Goal: Task Accomplishment & Management: Use online tool/utility

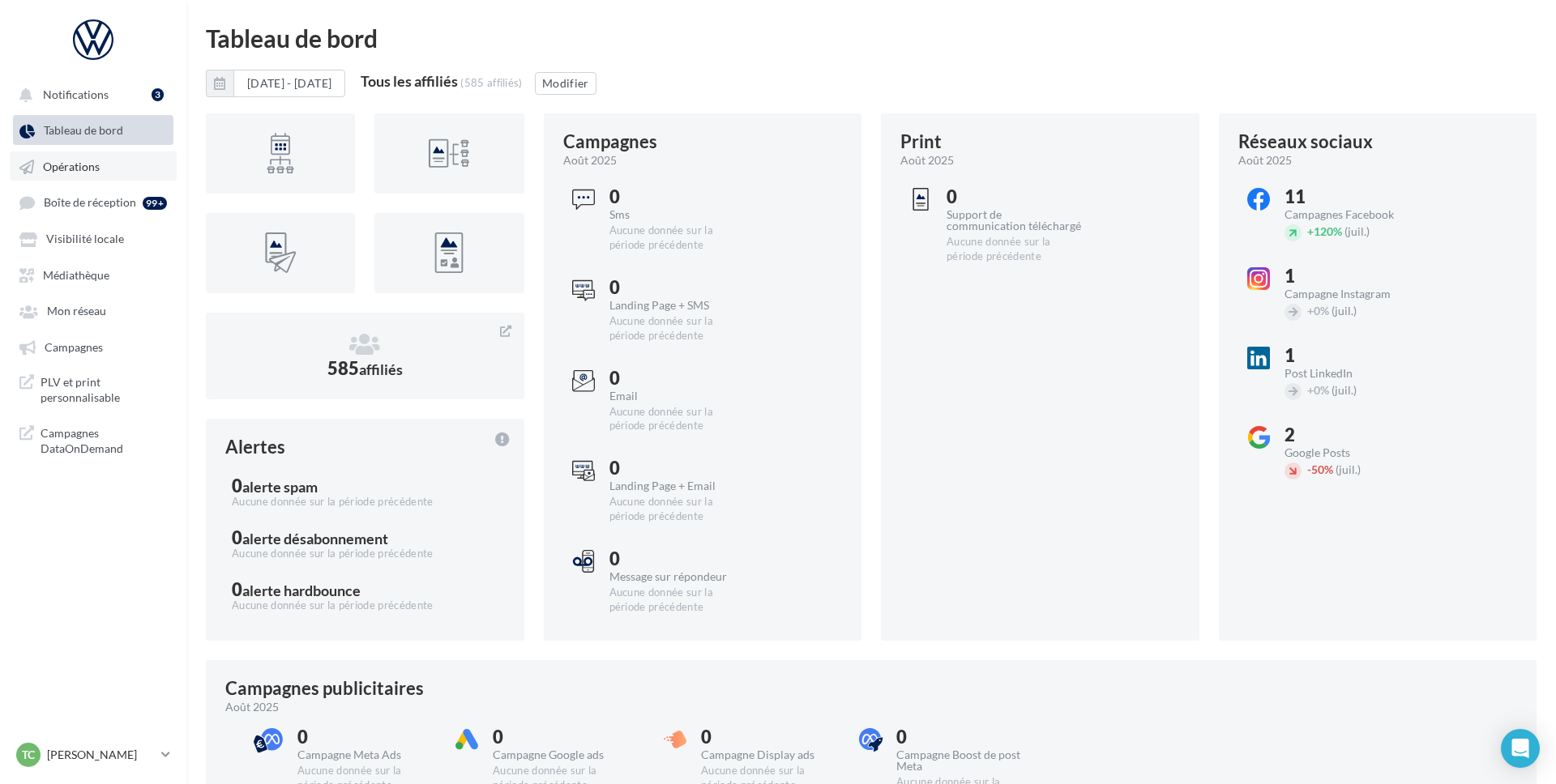
click at [55, 169] on span "Opérations" at bounding box center [72, 166] width 57 height 14
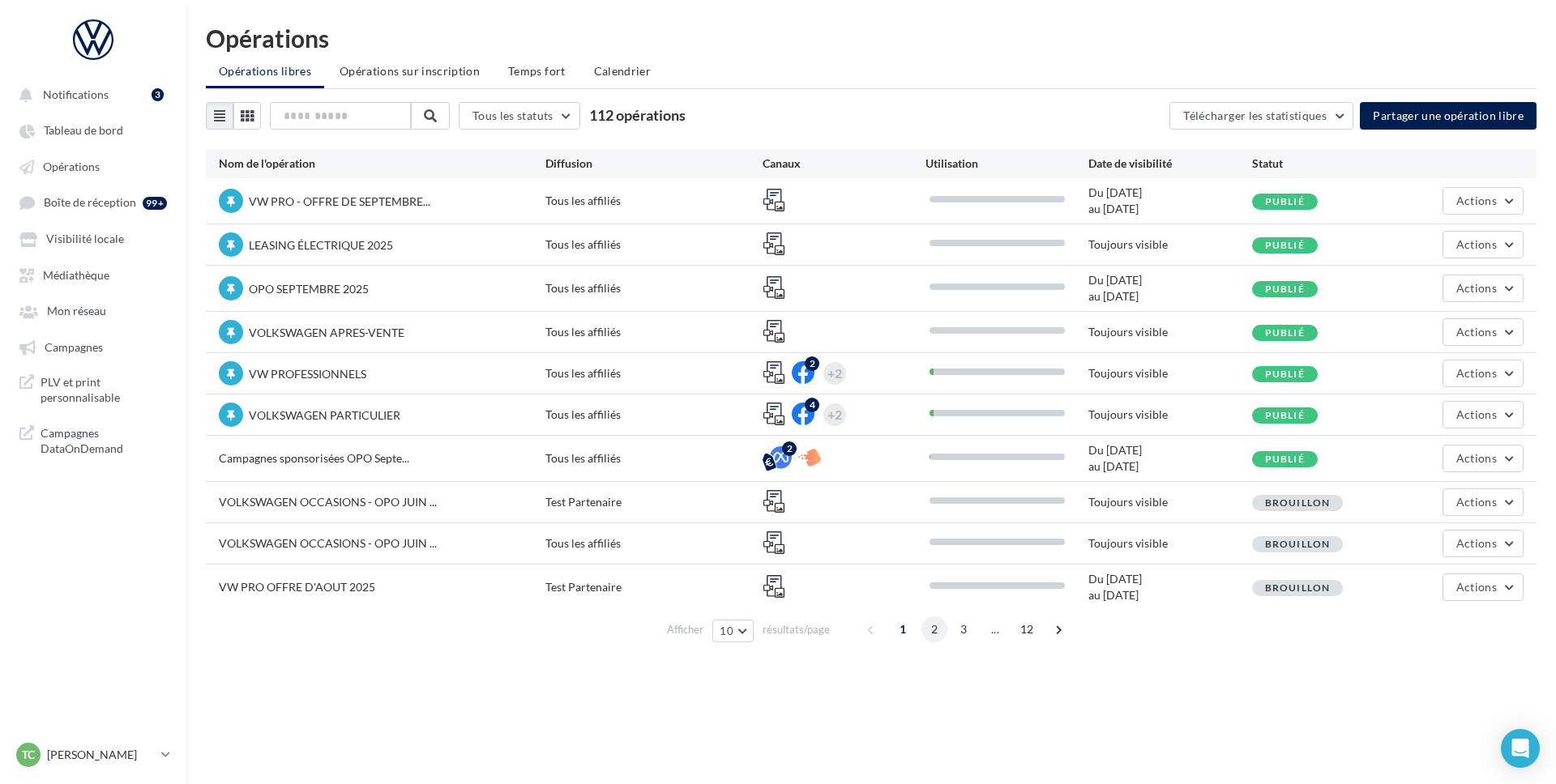
click at [933, 633] on span "2" at bounding box center [934, 630] width 26 height 26
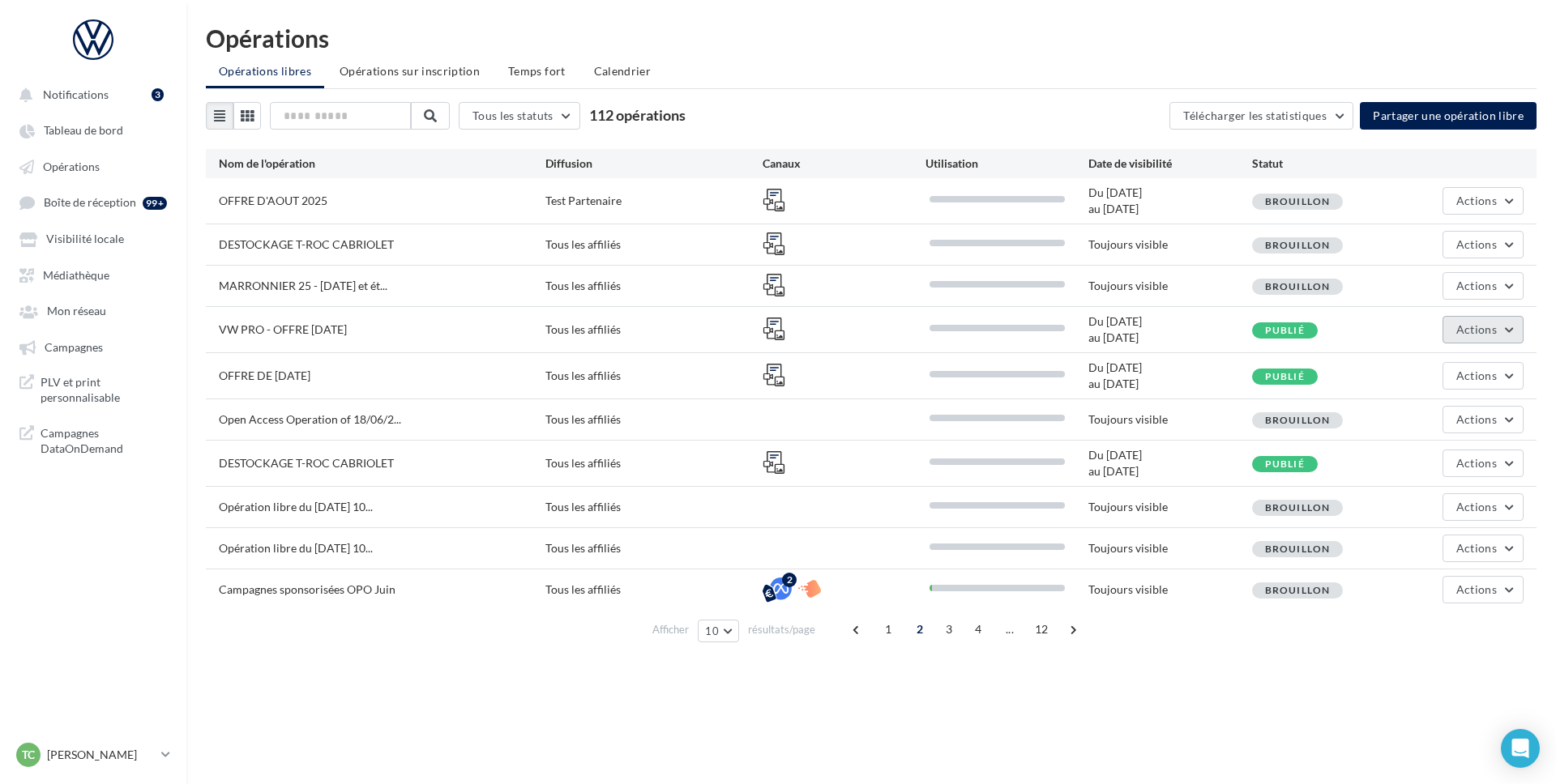
click at [1478, 334] on span "Actions" at bounding box center [1476, 329] width 40 height 14
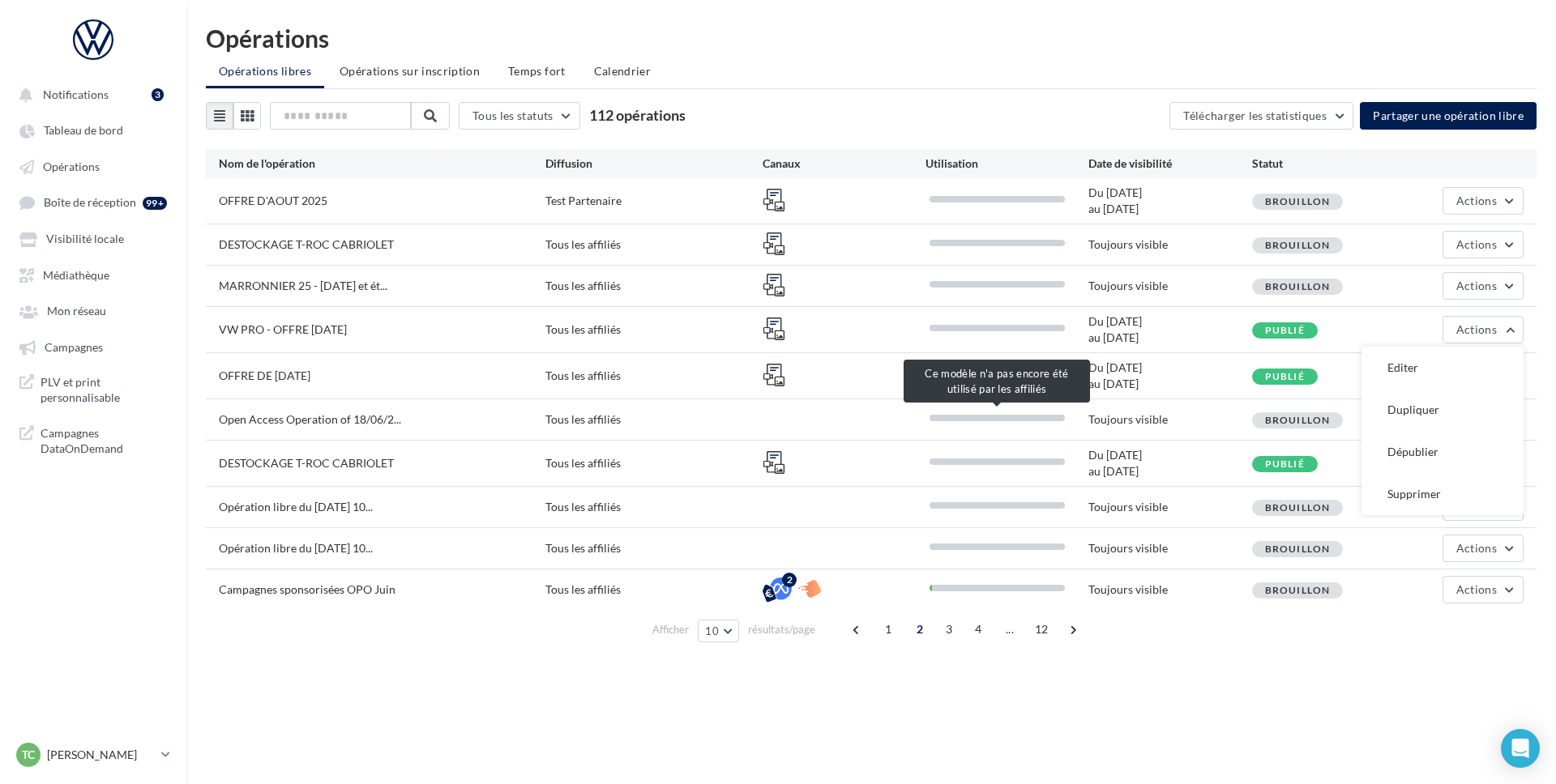
click at [1018, 419] on div at bounding box center [997, 419] width 135 height 7
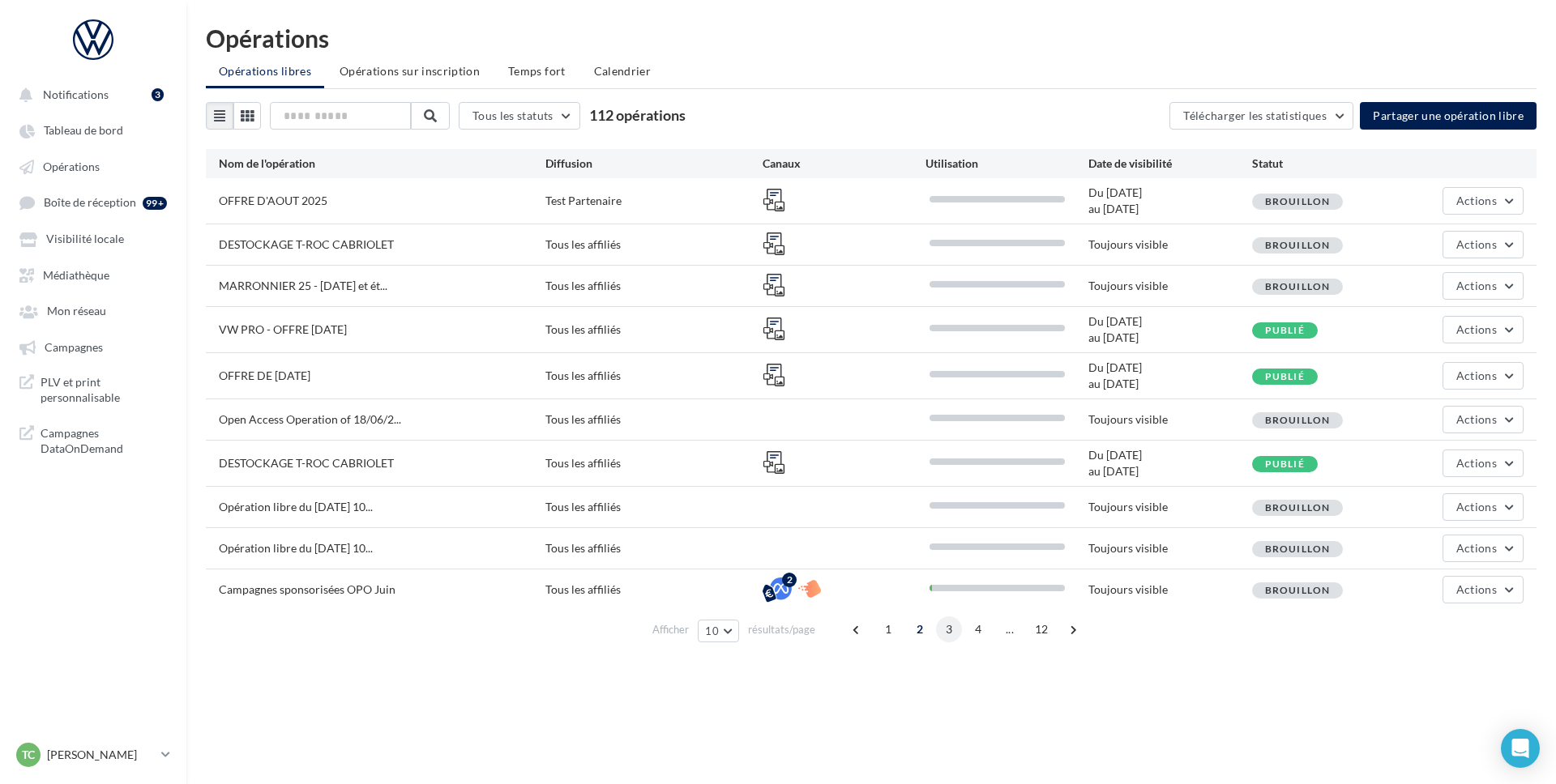
click at [944, 629] on span "3" at bounding box center [949, 630] width 26 height 26
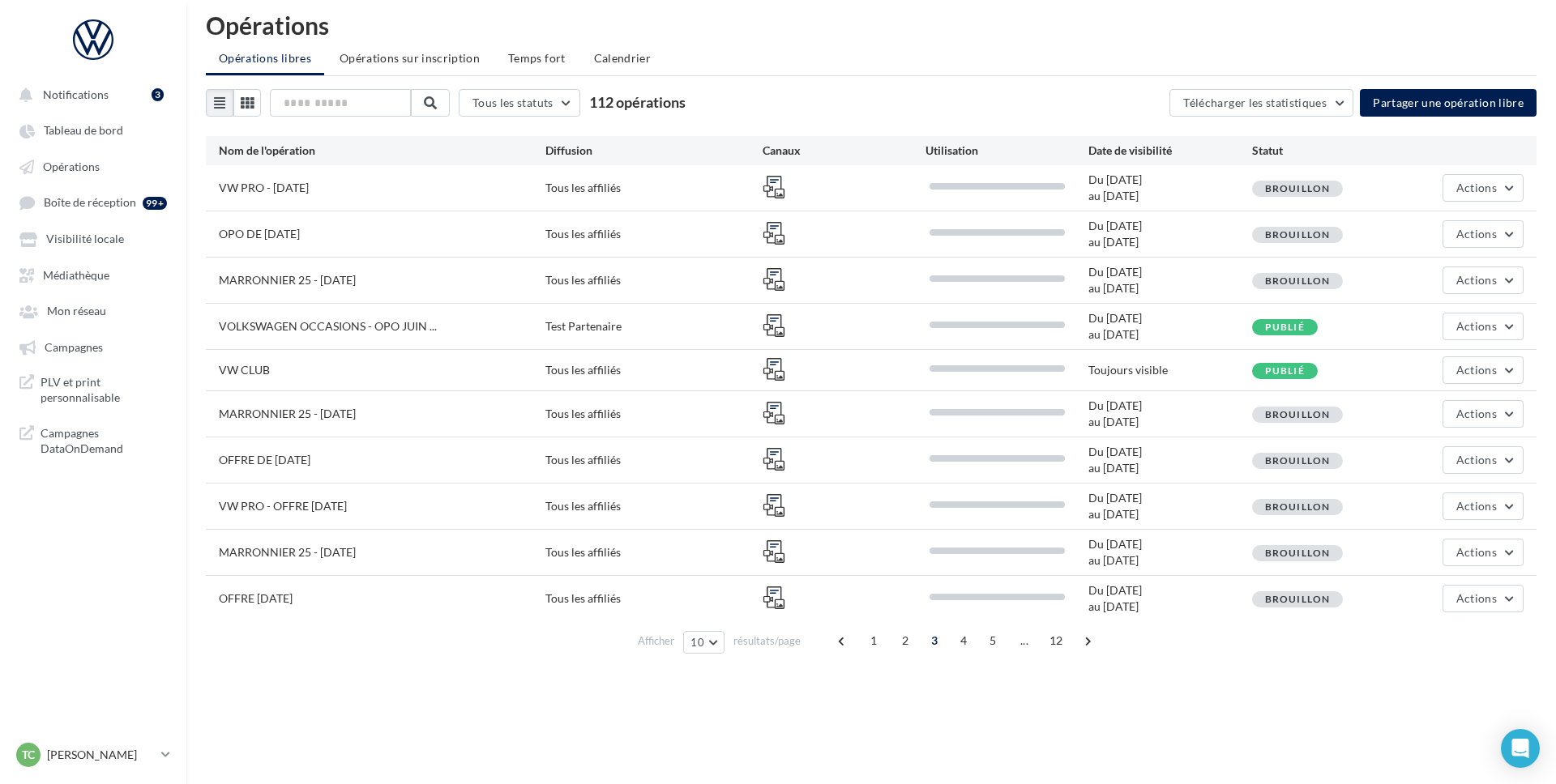
scroll to position [14, 0]
click at [361, 100] on input "text" at bounding box center [341, 103] width 143 height 28
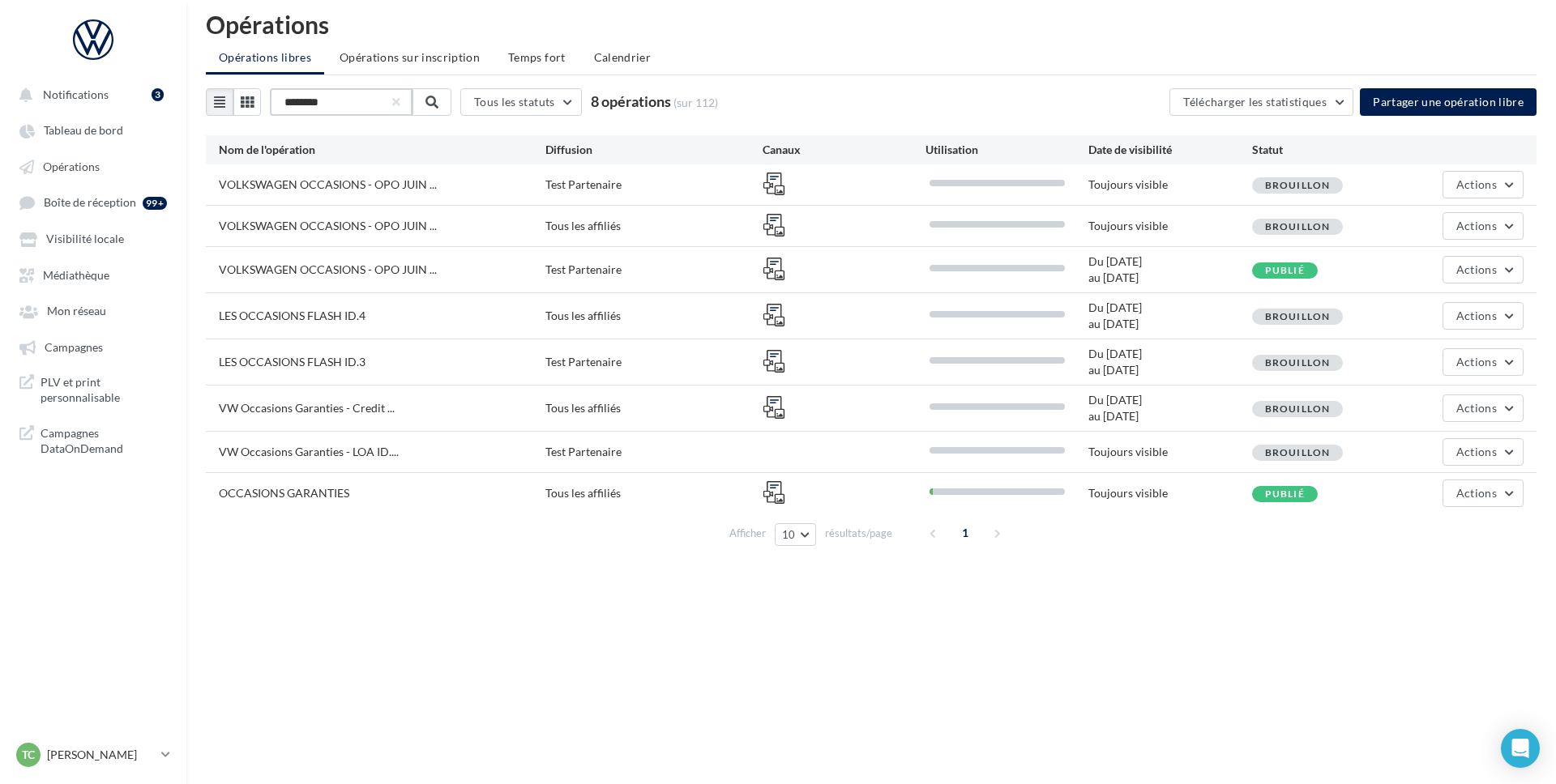
type input "********"
click at [1489, 508] on div "OCCASIONS GARANTIES Tous les affiliés Toujours visible Publié Actions" at bounding box center [871, 493] width 1330 height 40
click at [1489, 498] on span "Actions" at bounding box center [1476, 493] width 40 height 14
click at [1431, 616] on button "Statistiques" at bounding box center [1442, 615] width 162 height 42
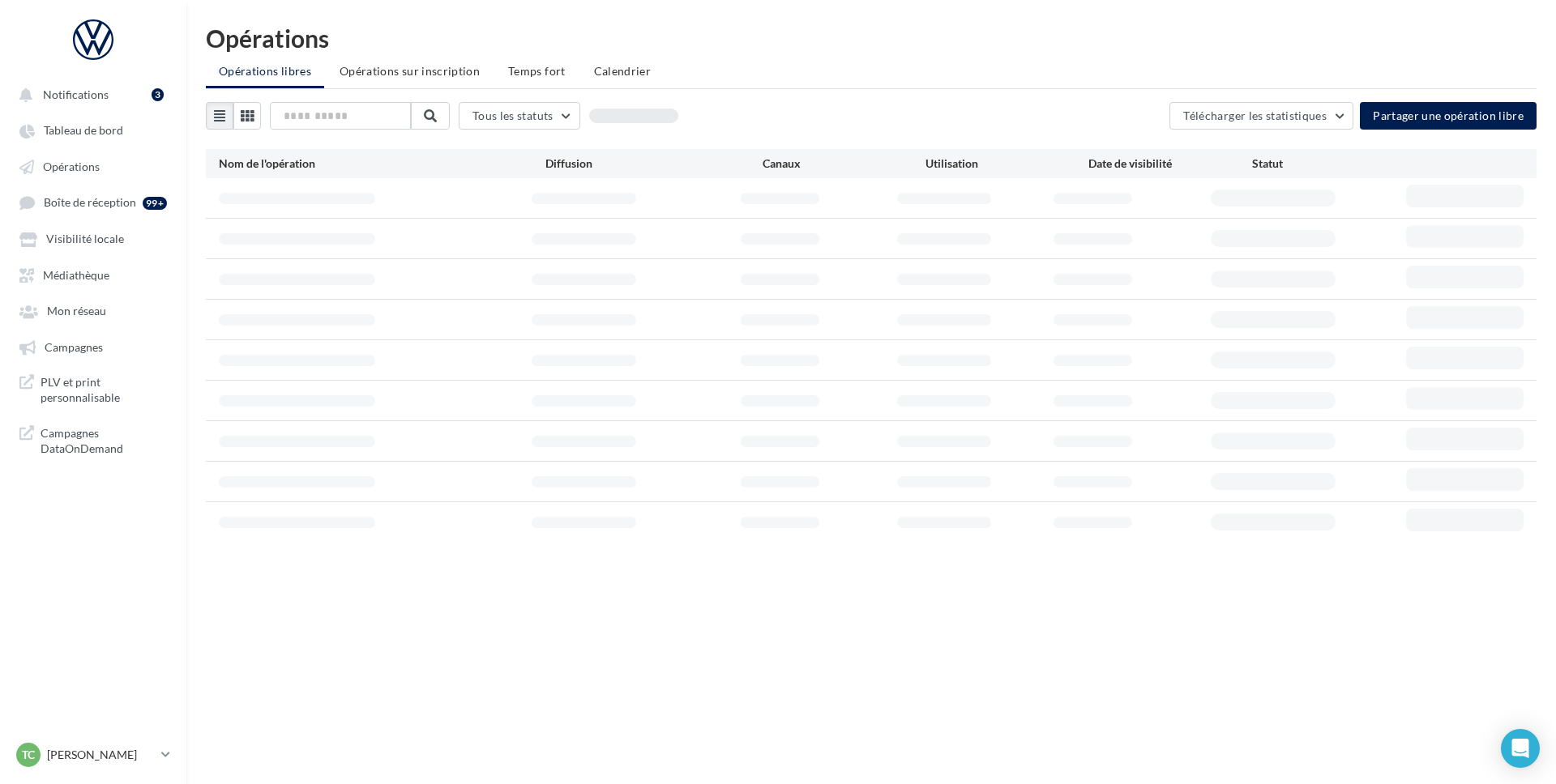
scroll to position [14, 0]
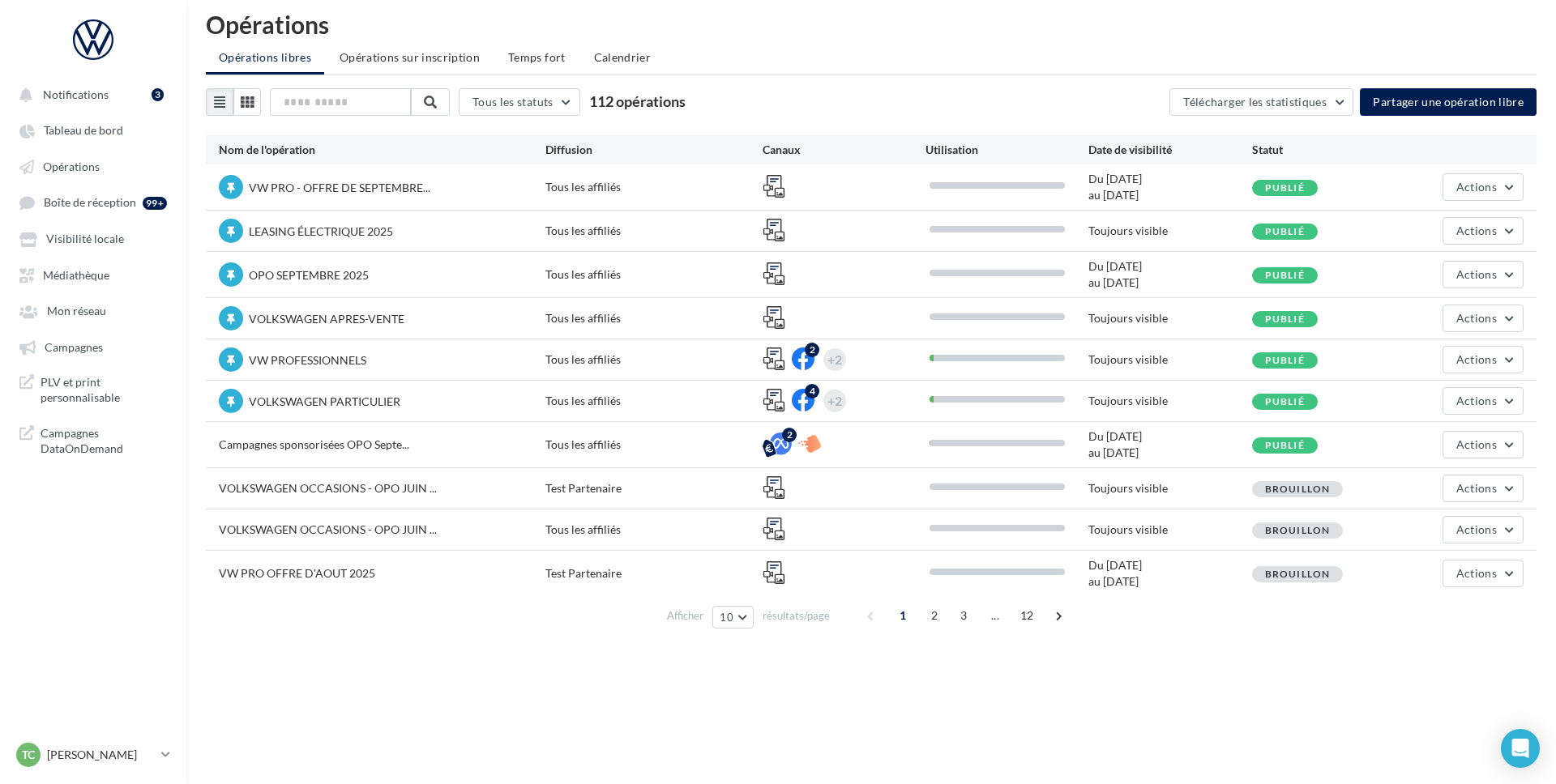
click at [382, 116] on div "Tous les statuts Tous les statuts Publié Brouillon 112 opérations Télécharger l…" at bounding box center [871, 362] width 1330 height 547
click at [376, 98] on input "text" at bounding box center [341, 103] width 143 height 28
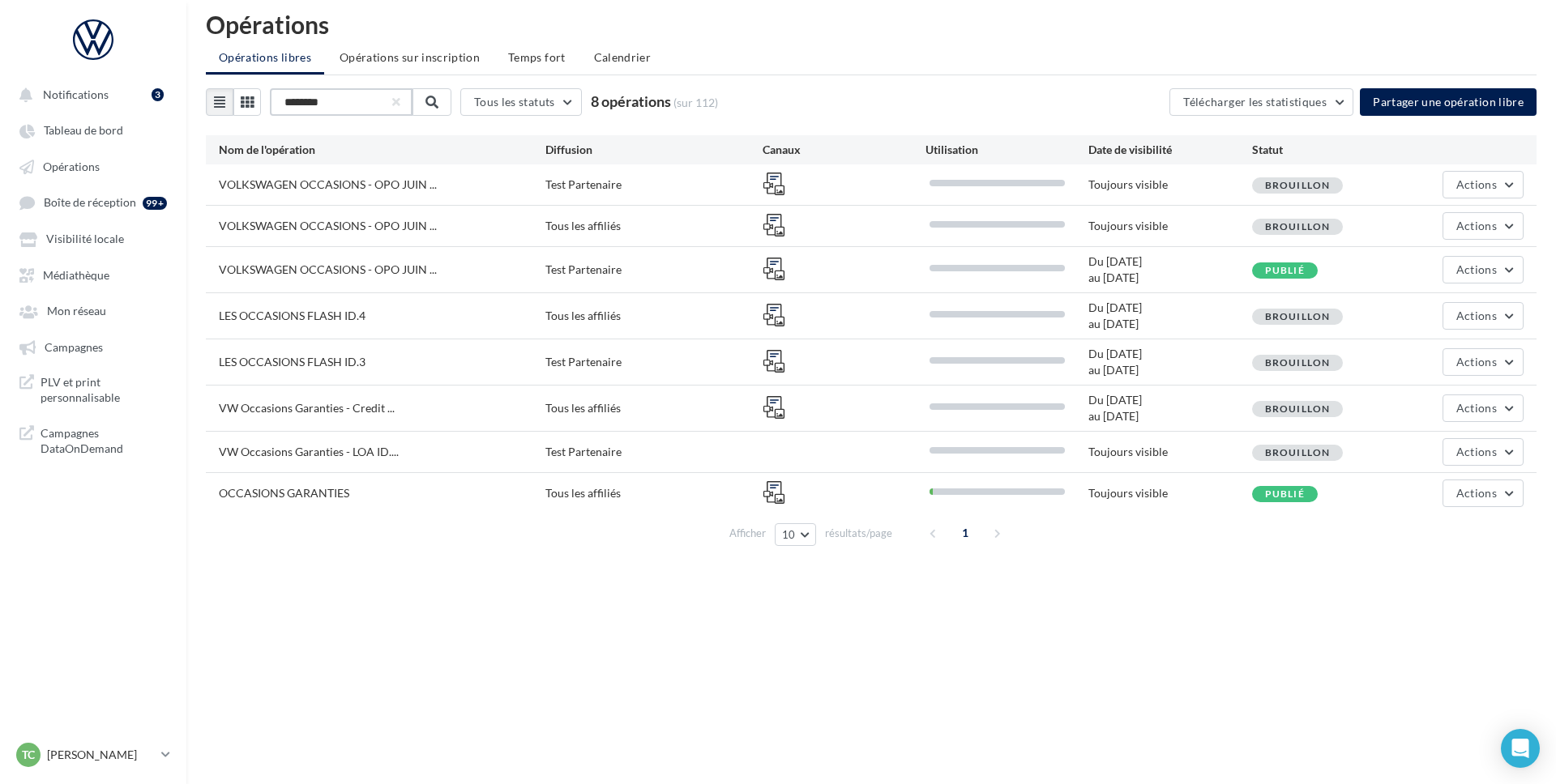
type input "********"
click at [999, 531] on div "1" at bounding box center [967, 533] width 92 height 26
click at [1315, 93] on button "Télécharger les statistiques" at bounding box center [1261, 103] width 184 height 28
click at [1466, 499] on span "Actions" at bounding box center [1476, 493] width 40 height 14
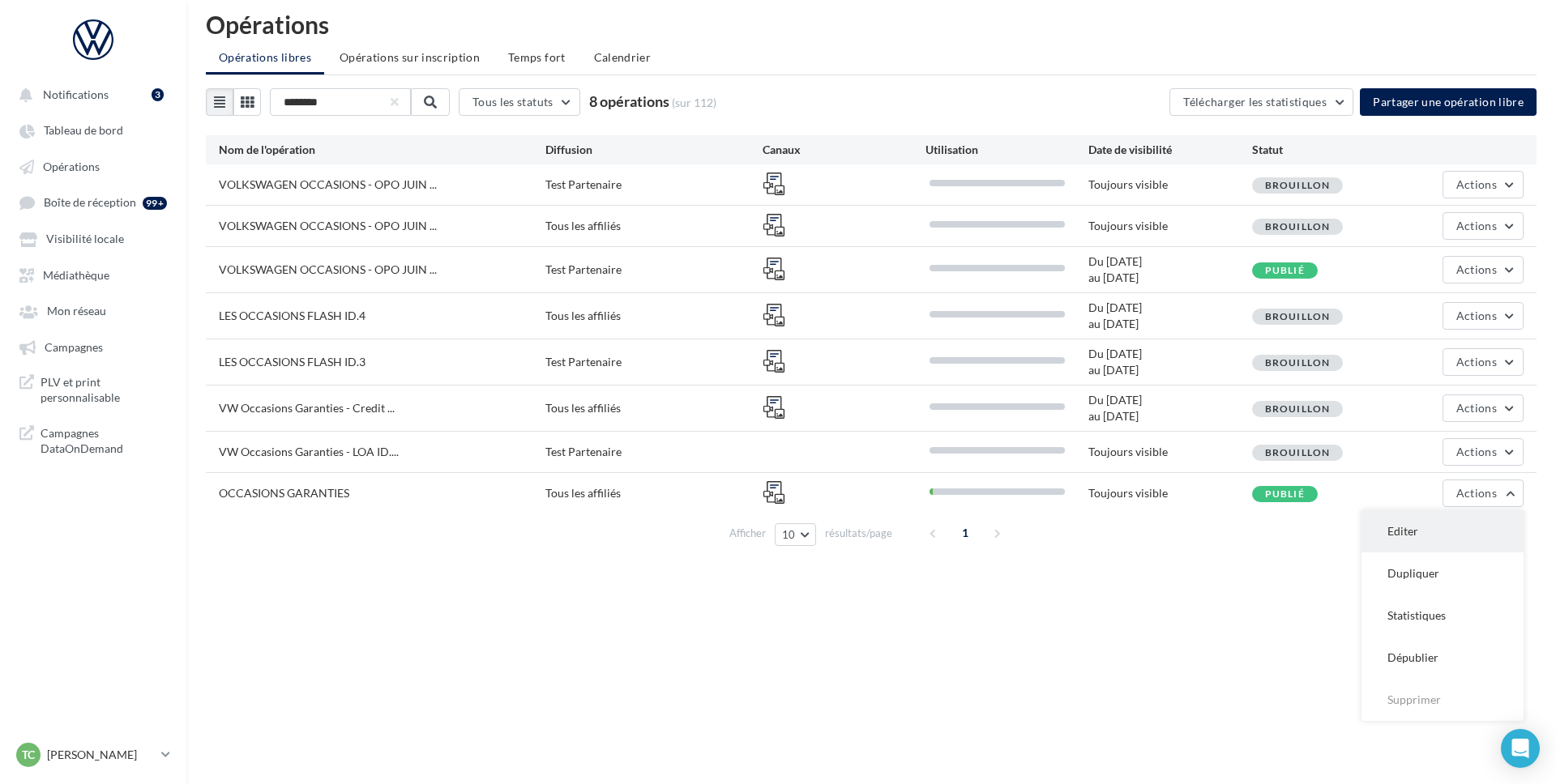
click at [1455, 540] on button "Editer" at bounding box center [1442, 532] width 162 height 42
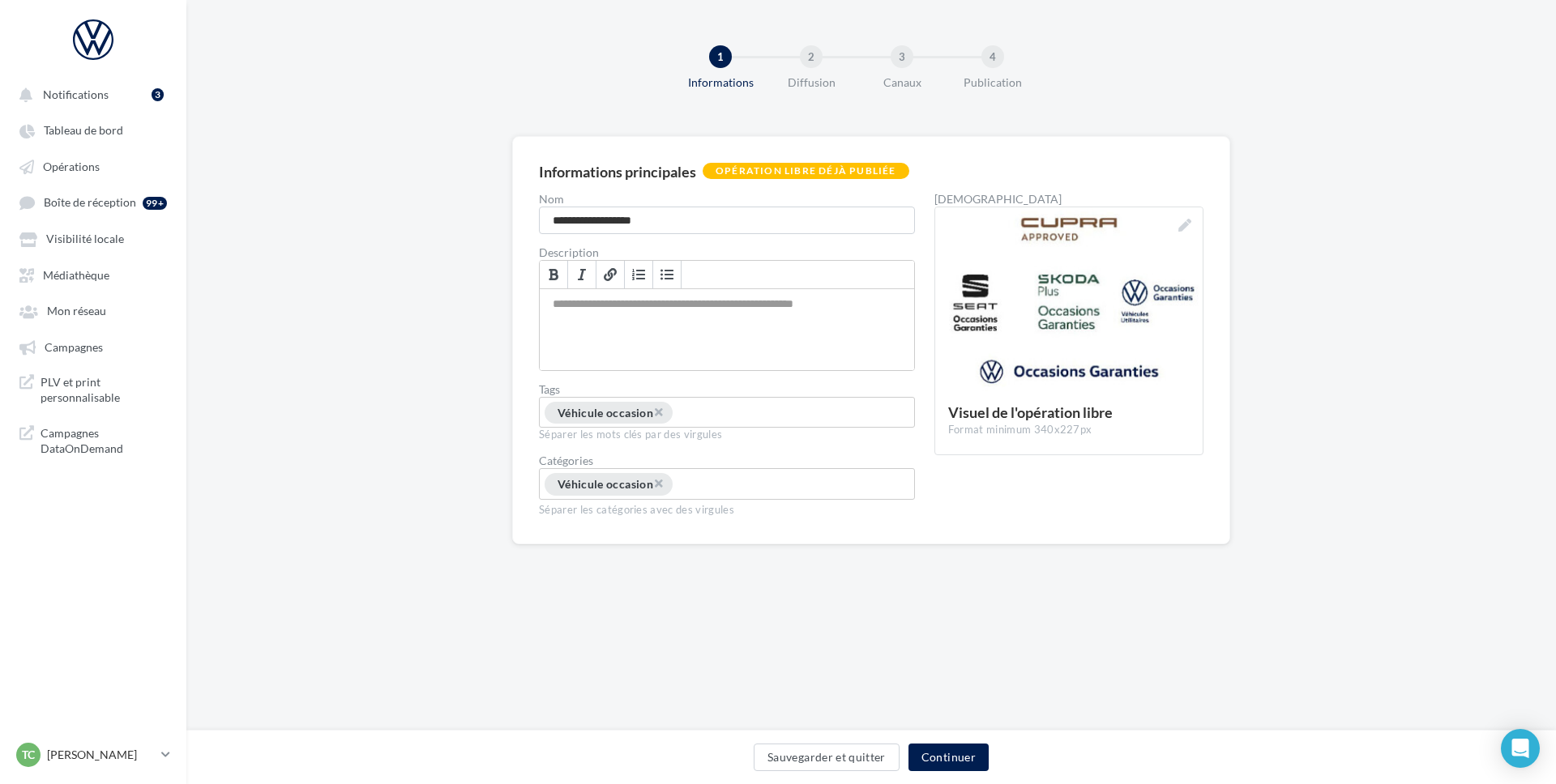
click at [844, 169] on div "Opération libre déjà publiée" at bounding box center [806, 171] width 207 height 16
click at [822, 341] on div "Permet de préciser les enjeux de la campagne à vos affiliés" at bounding box center [726, 330] width 375 height 81
click at [757, 408] on input "Permet aux affiliés de trouver l'opération libre plus facilement" at bounding box center [735, 414] width 121 height 19
click at [810, 338] on div "Permet de préciser les enjeux de la campagne à vos affiliés" at bounding box center [726, 330] width 375 height 81
click at [794, 418] on input "Permet aux affiliés de trouver l'opération libre plus facilement" at bounding box center [735, 414] width 121 height 19
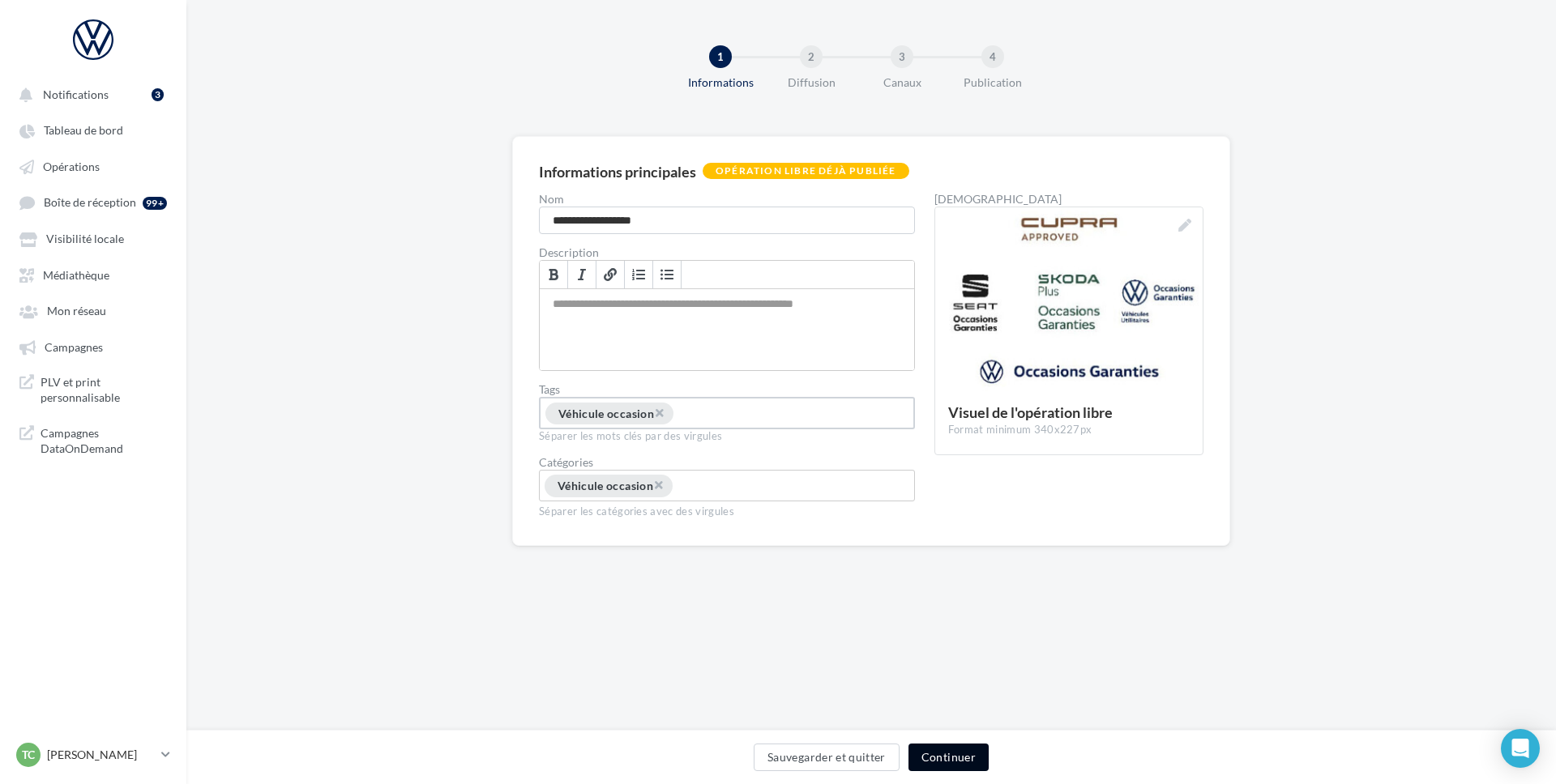
click at [941, 747] on button "Continuer" at bounding box center [948, 757] width 80 height 28
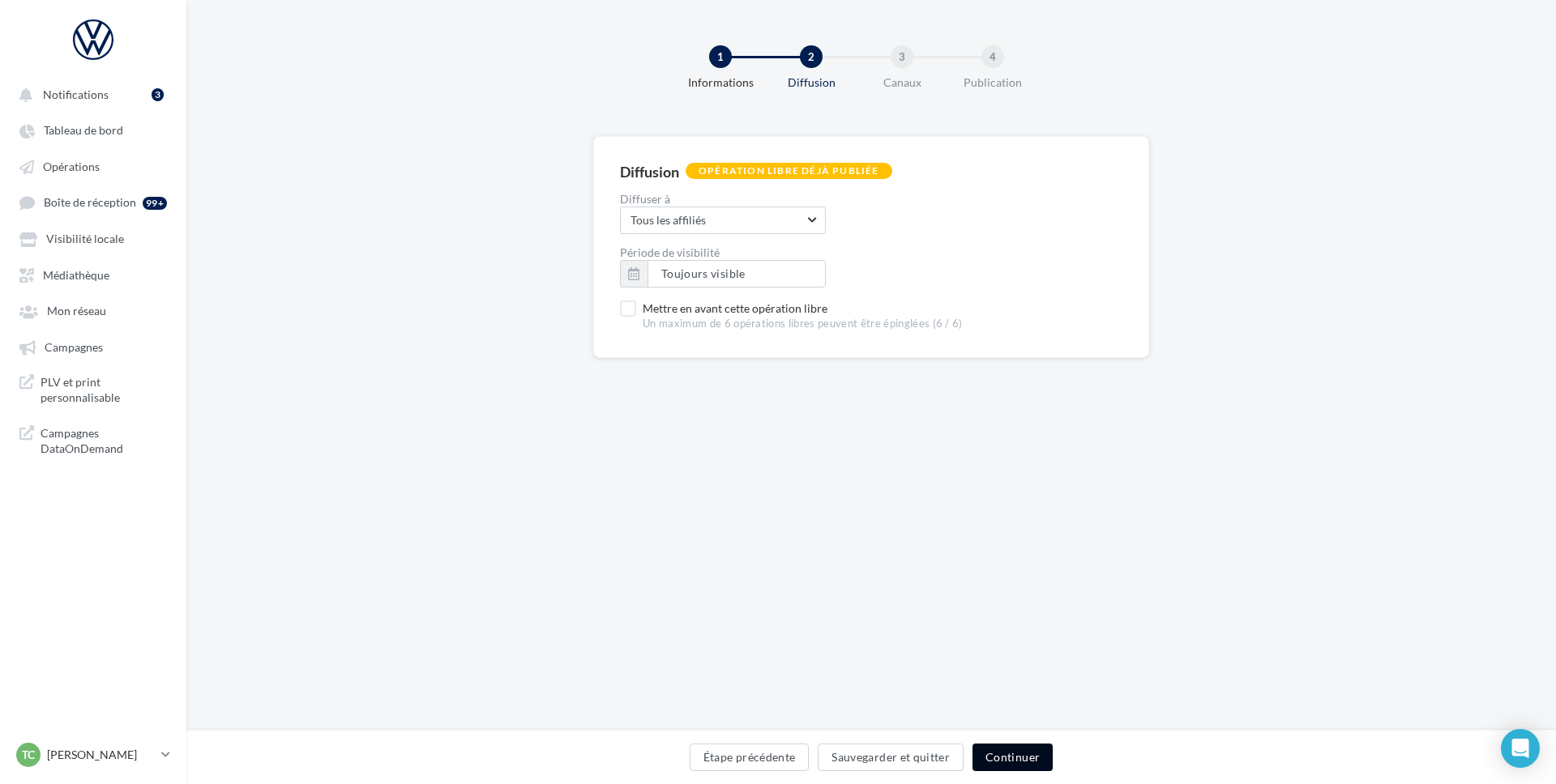
click at [1017, 755] on button "Continuer" at bounding box center [1012, 757] width 80 height 28
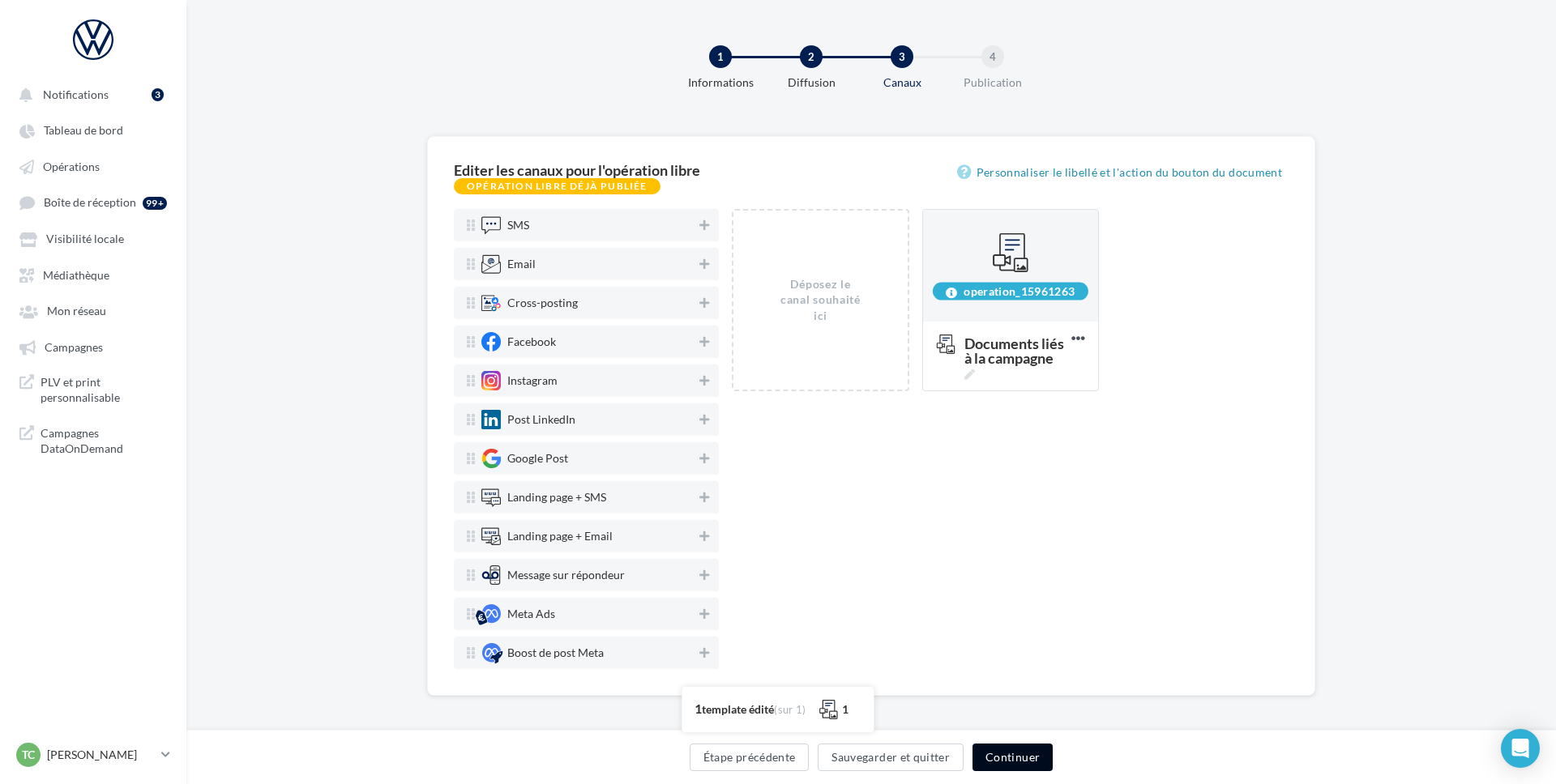
click at [1017, 755] on button "Continuer" at bounding box center [1012, 757] width 80 height 28
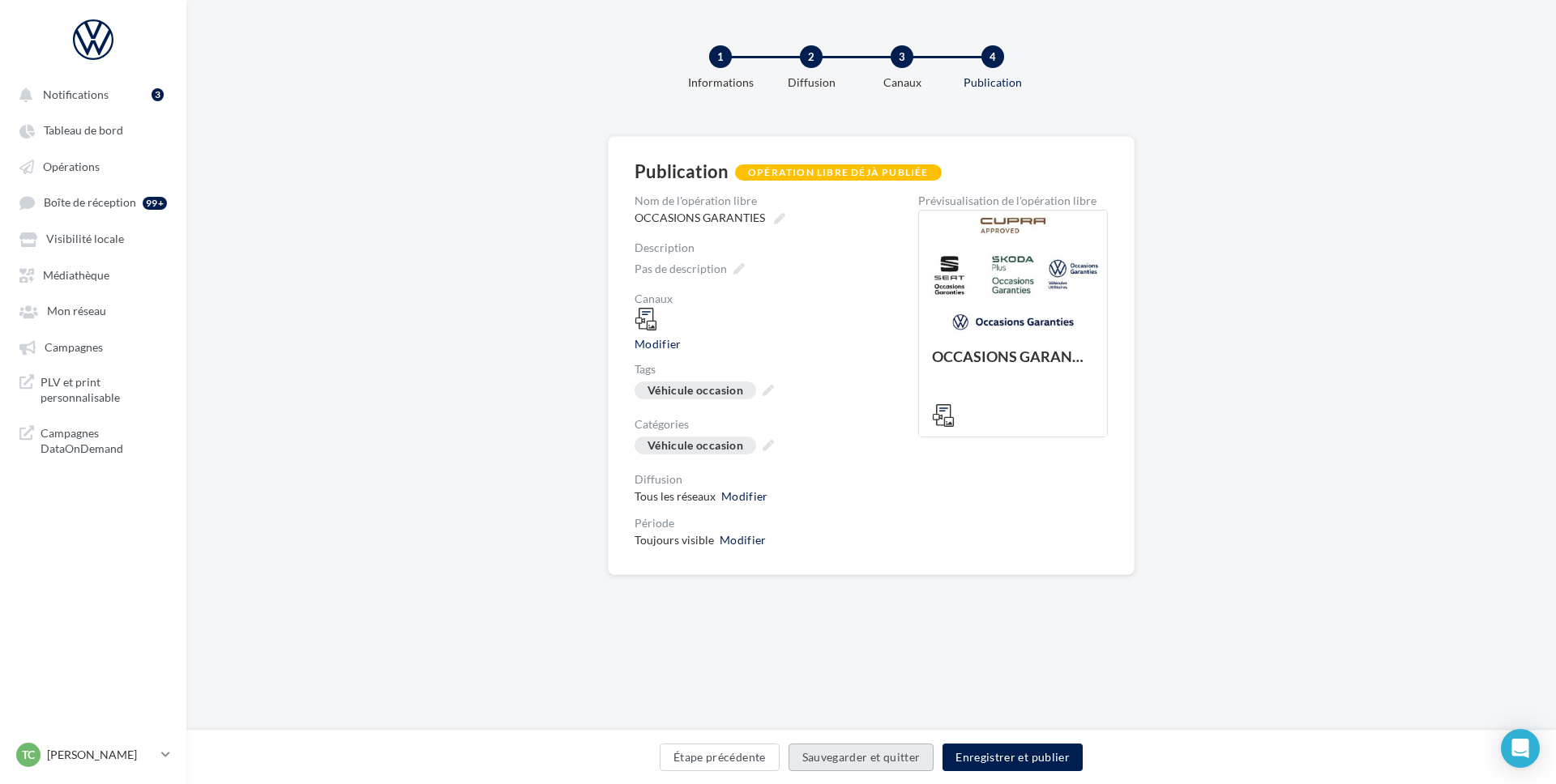
click at [904, 747] on button "Sauvegarder et quitter" at bounding box center [861, 757] width 146 height 28
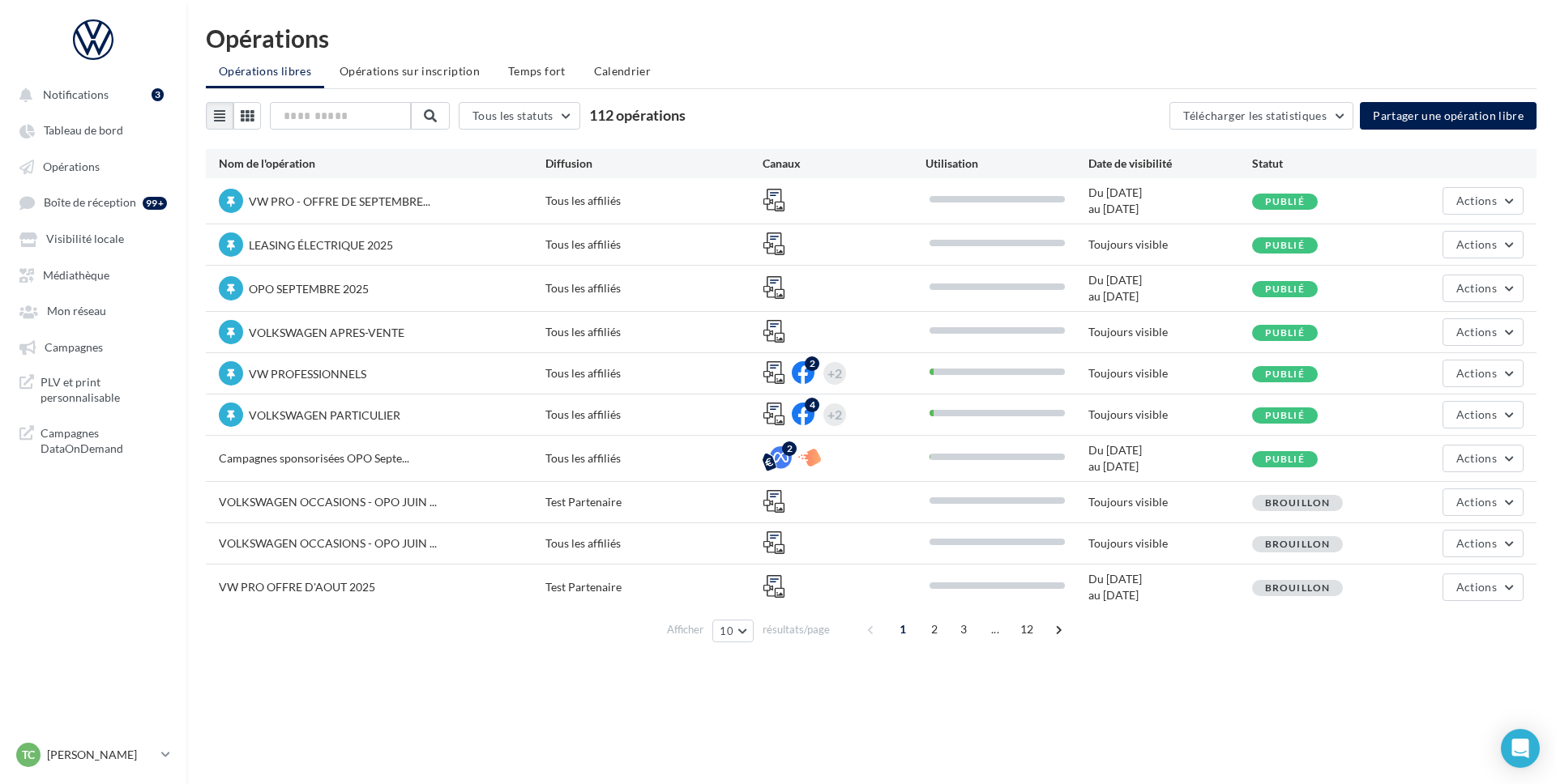
scroll to position [26, 0]
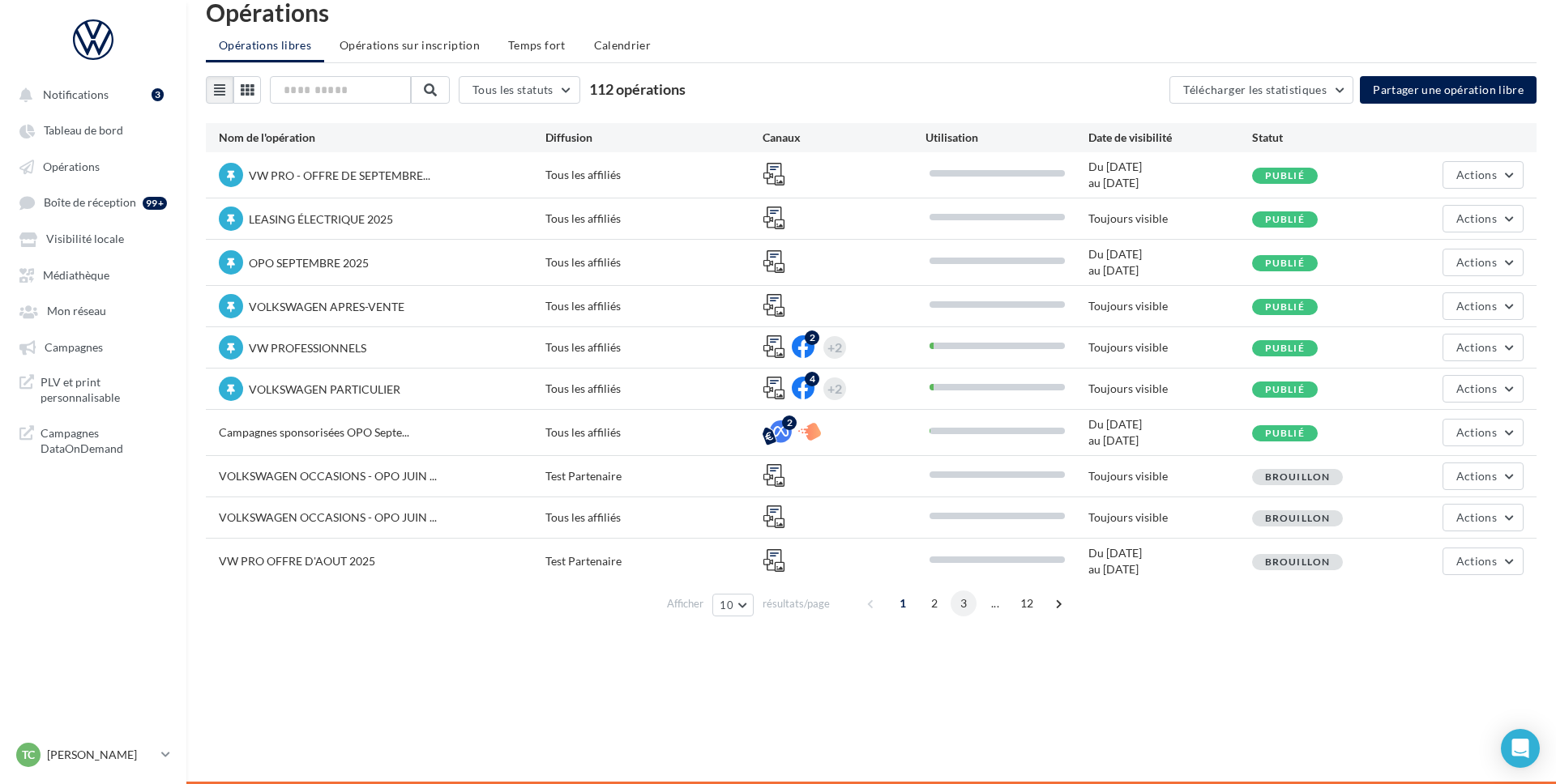
click at [960, 605] on span "3" at bounding box center [963, 604] width 26 height 26
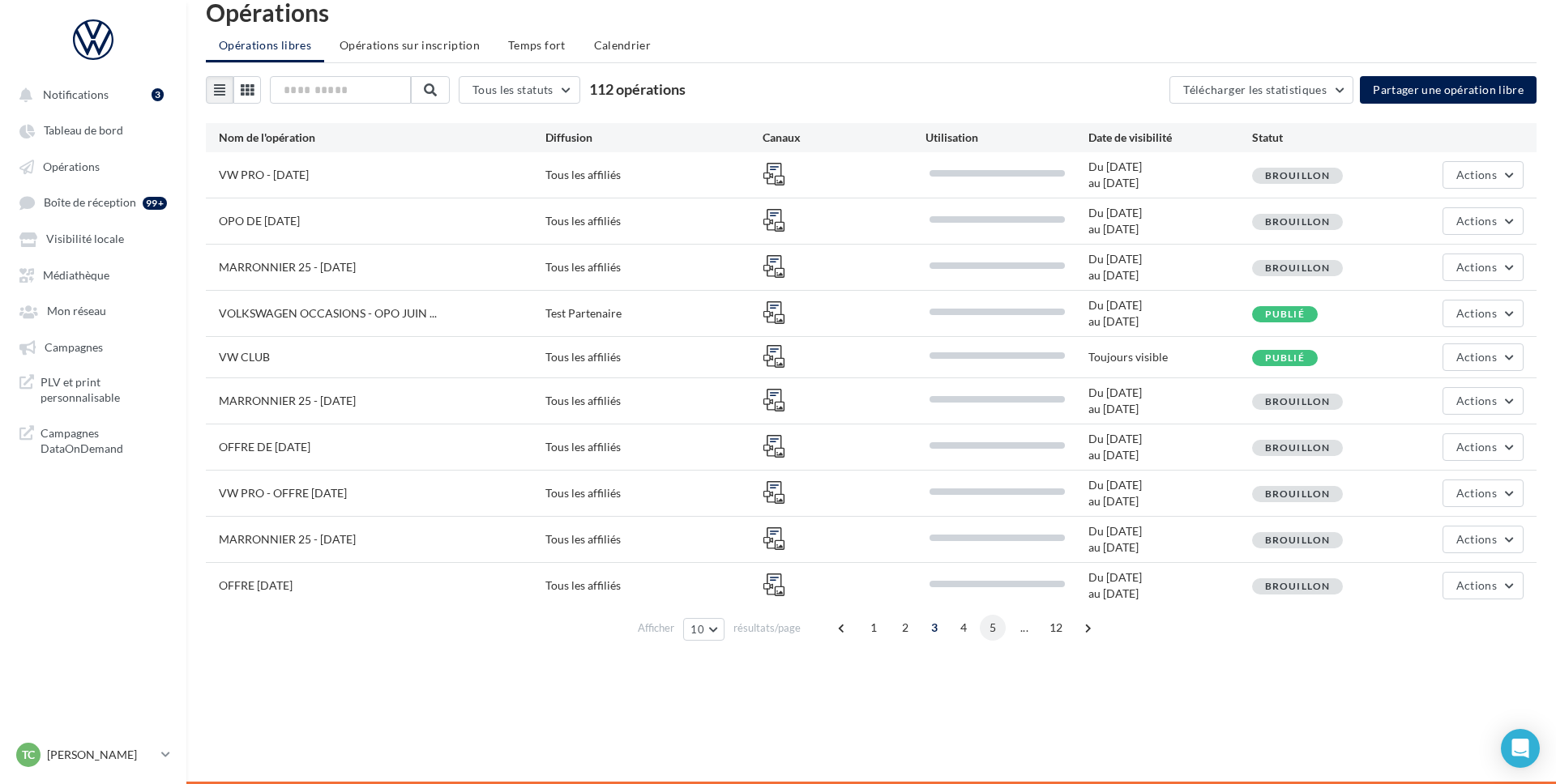
click at [987, 623] on span "5" at bounding box center [993, 628] width 26 height 26
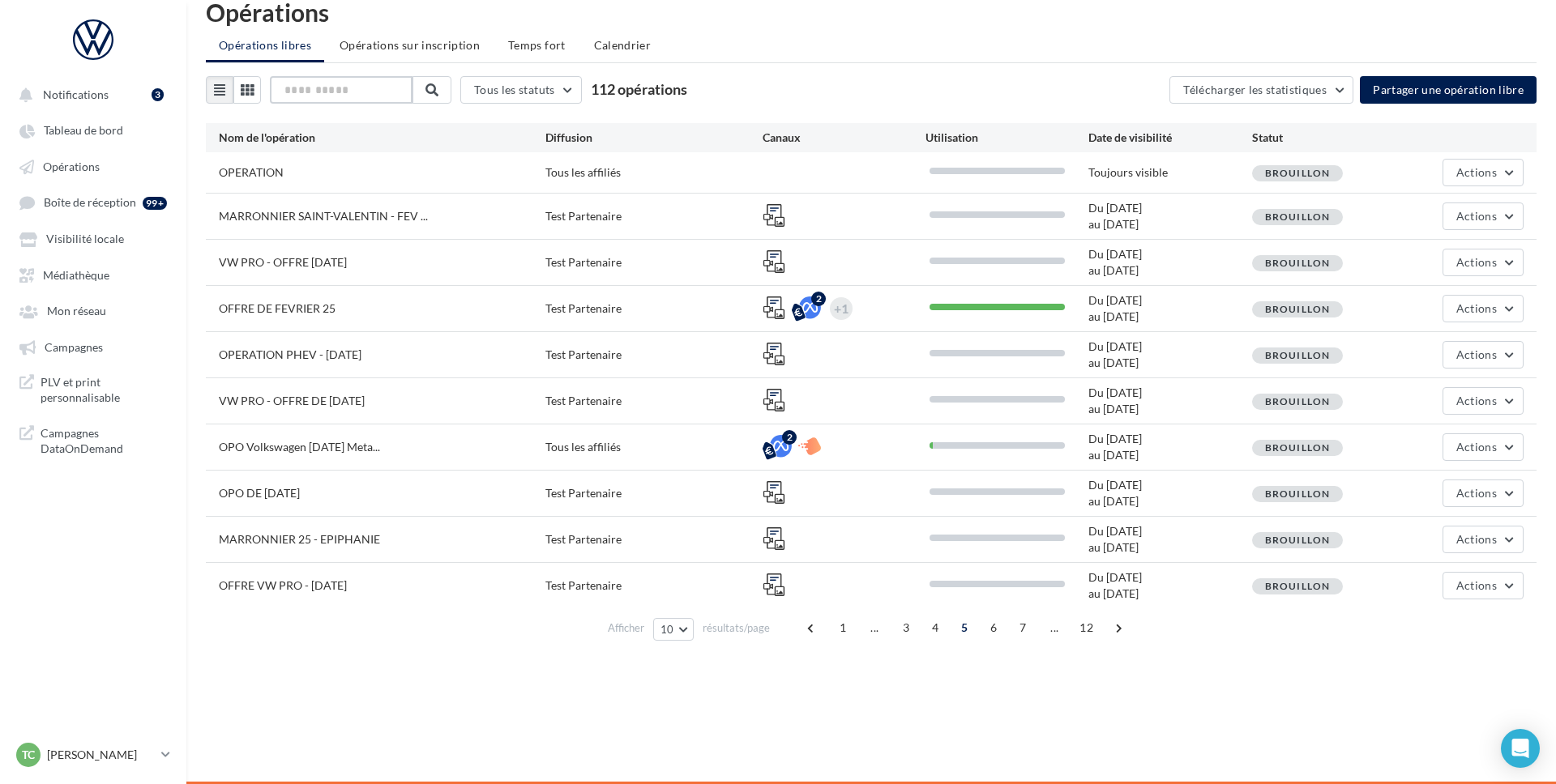
click at [368, 82] on input "text" at bounding box center [341, 90] width 143 height 28
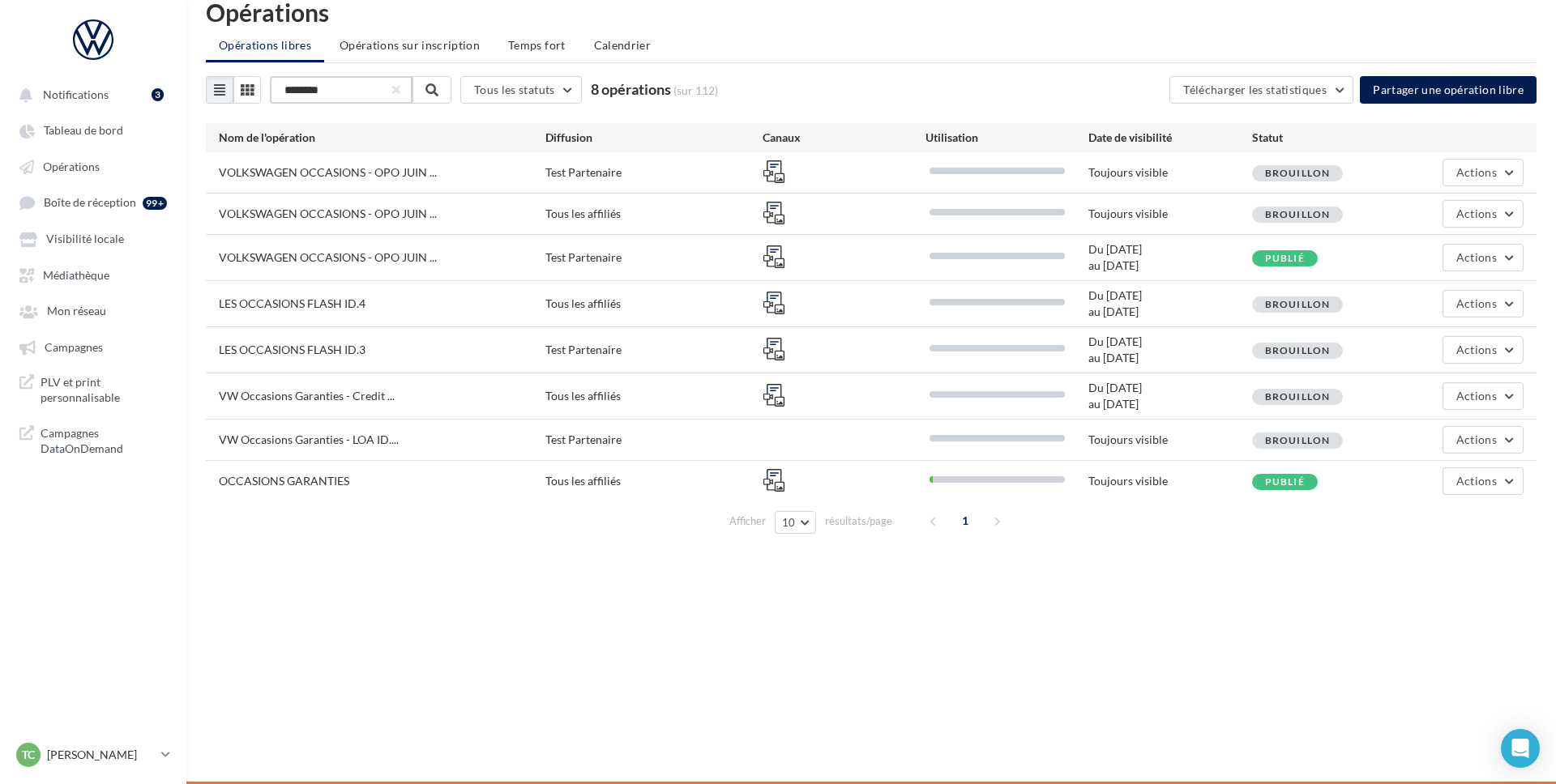
type input "********"
click at [321, 483] on span "OCCASIONS GARANTIES" at bounding box center [283, 481] width 130 height 14
click at [782, 479] on icon at bounding box center [774, 481] width 22 height 22
click at [1475, 468] on button "Actions" at bounding box center [1483, 482] width 81 height 28
drag, startPoint x: 1435, startPoint y: 598, endPoint x: 1304, endPoint y: 557, distance: 137.3
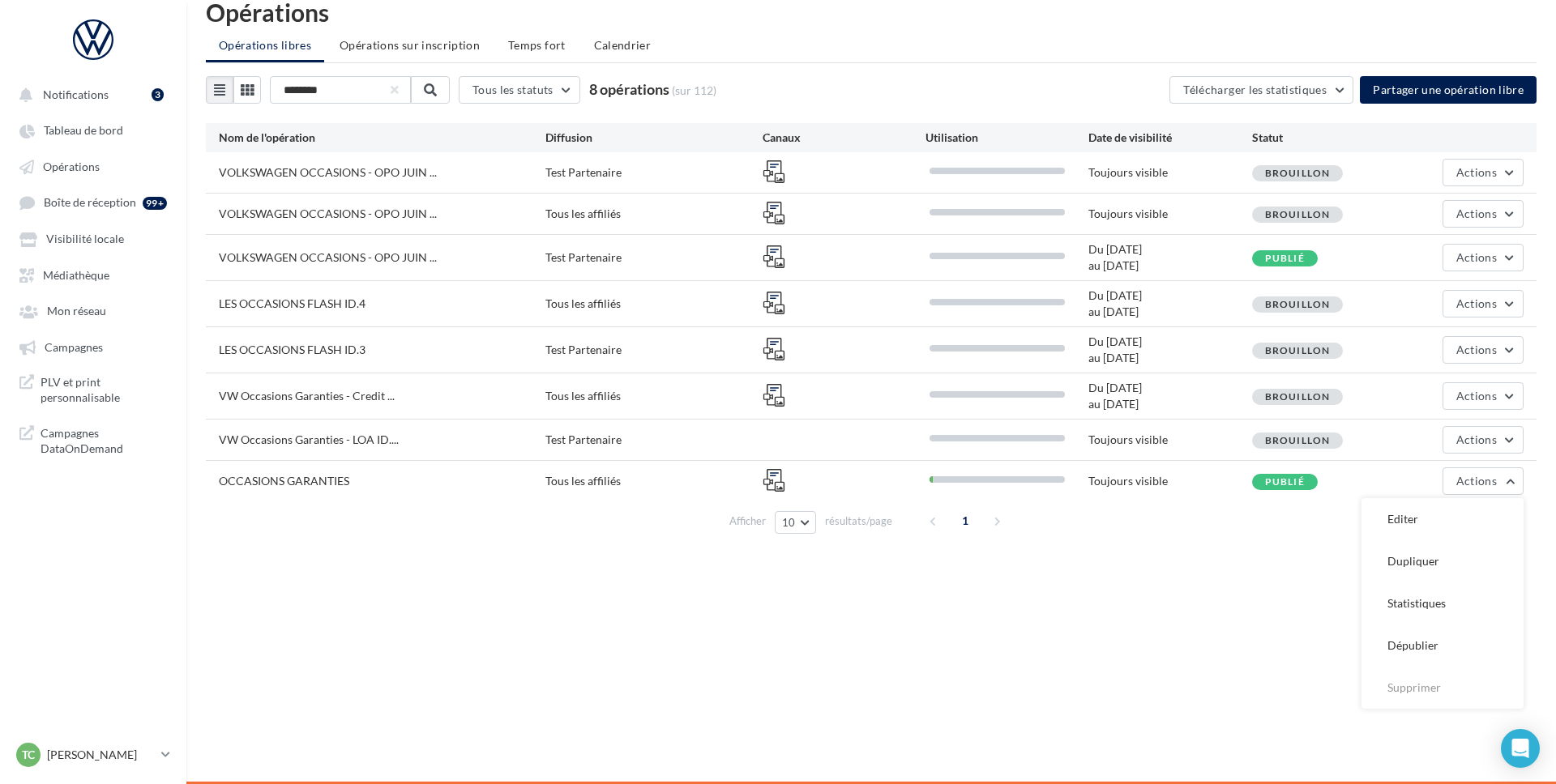
click at [1304, 557] on div "Notifications 3 Tableau de bord Opérations Boîte de réception" at bounding box center [778, 392] width 1556 height 784
click at [1474, 490] on button "Actions" at bounding box center [1483, 482] width 81 height 28
click at [1180, 496] on div "OCCASIONS GARANTIES Tous les affiliés Toujours visible Publié Actions Editer Du…" at bounding box center [871, 481] width 1330 height 40
click at [779, 484] on icon at bounding box center [774, 481] width 22 height 22
click at [275, 495] on div "OCCASIONS GARANTIES Tous les affiliés Toujours visible Publié Actions" at bounding box center [871, 481] width 1330 height 40
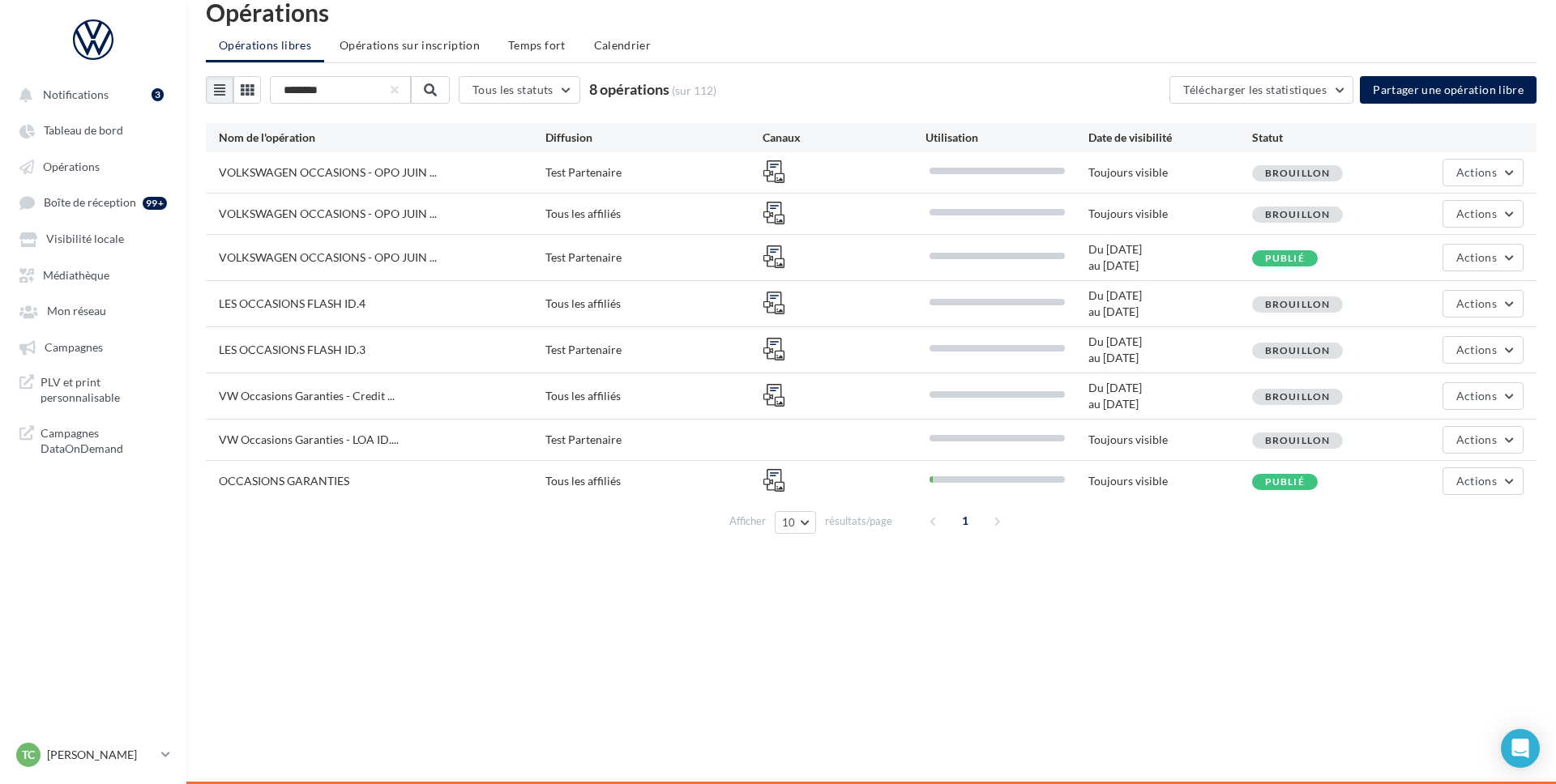
click at [275, 495] on div "OCCASIONS GARANTIES Tous les affiliés Toujours visible Publié Actions" at bounding box center [871, 481] width 1330 height 40
click at [288, 484] on span "OCCASIONS GARANTIES" at bounding box center [283, 481] width 130 height 14
click at [587, 477] on div "Tous les affiliés" at bounding box center [654, 481] width 217 height 16
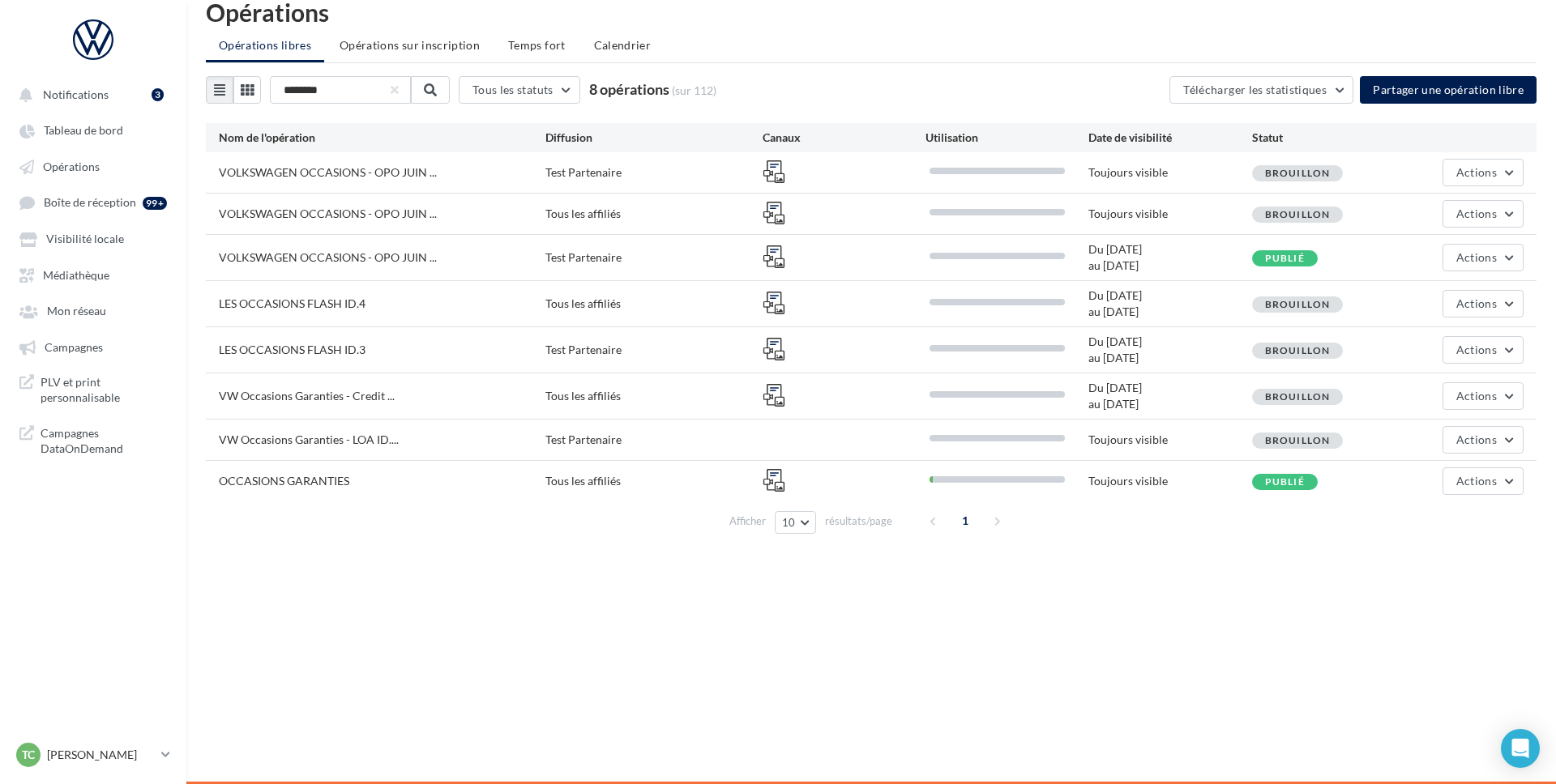
click at [587, 477] on div "Tous les affiliés" at bounding box center [654, 481] width 217 height 16
click at [765, 486] on icon at bounding box center [774, 481] width 22 height 22
click at [1130, 476] on div "Toujours visible" at bounding box center [1169, 481] width 163 height 16
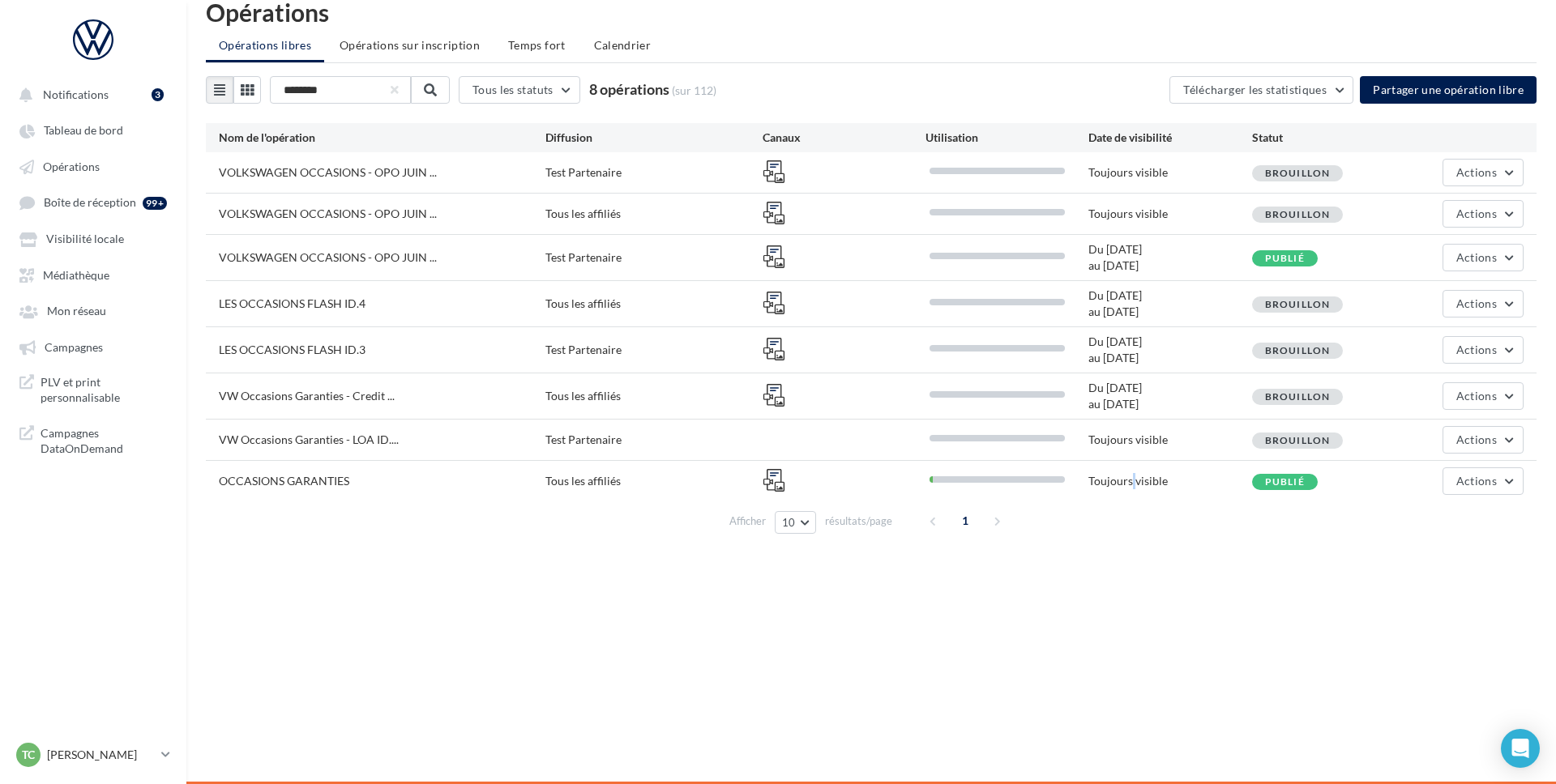
click at [1130, 476] on div "Toujours visible" at bounding box center [1169, 481] width 163 height 16
click at [1130, 477] on div "Toujours visible" at bounding box center [1169, 481] width 163 height 16
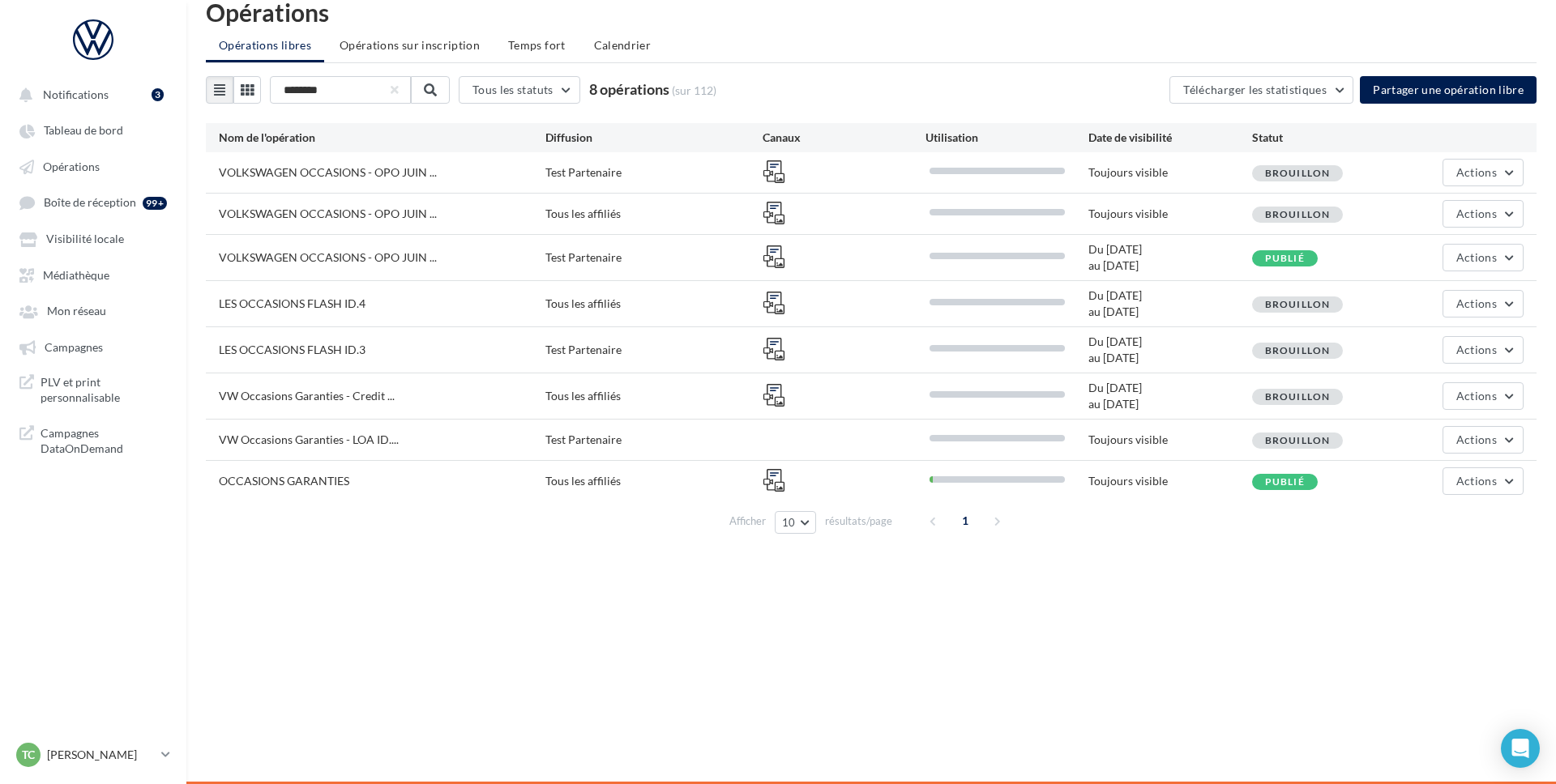
click at [1017, 566] on div "Notifications 3 Tableau de bord Opérations Boîte de réception" at bounding box center [778, 392] width 1556 height 784
click at [1447, 473] on button "Actions" at bounding box center [1483, 482] width 81 height 28
click at [1402, 521] on button "Editer" at bounding box center [1442, 519] width 162 height 42
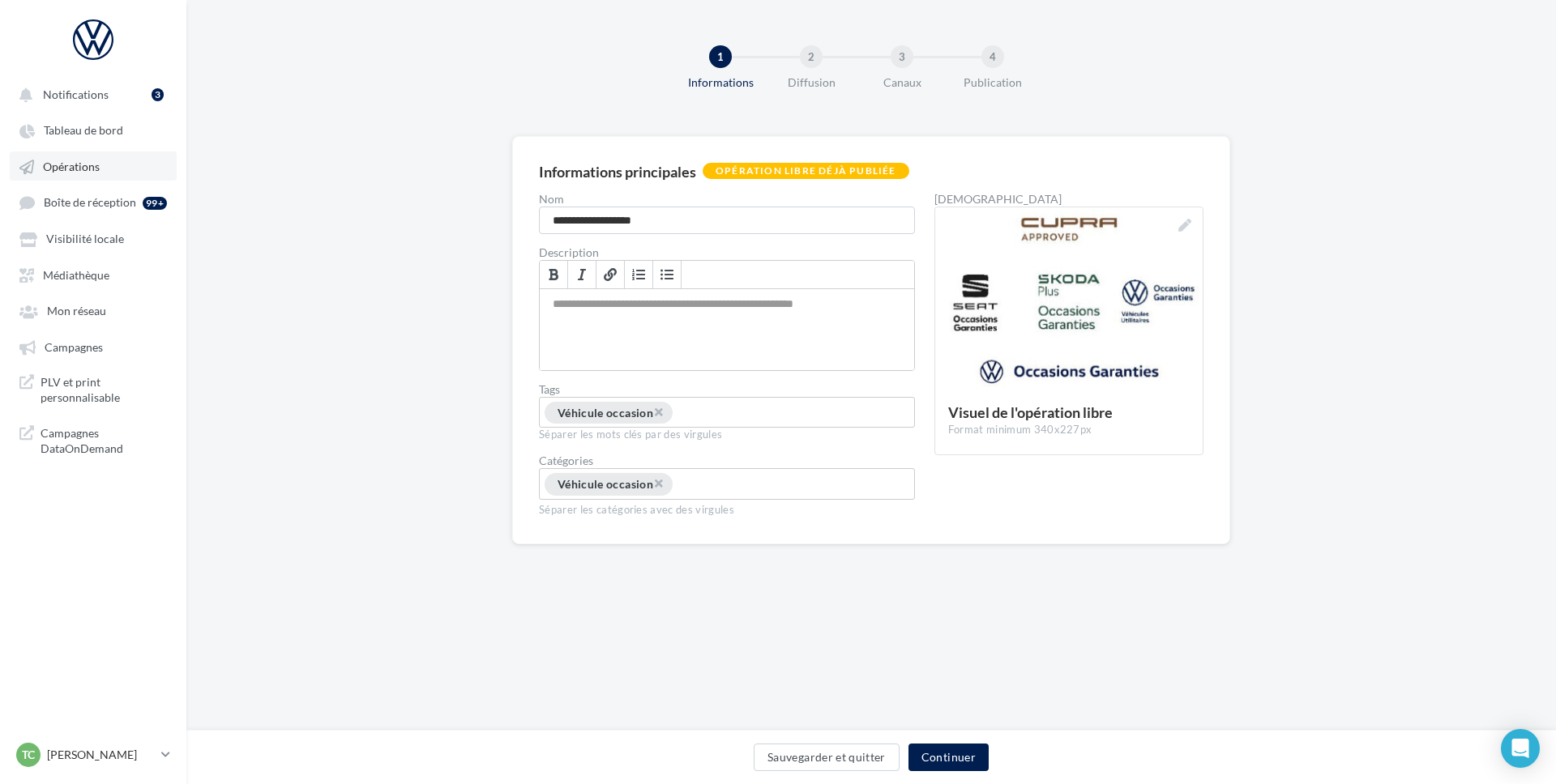
click at [88, 171] on span "Opérations" at bounding box center [72, 166] width 57 height 14
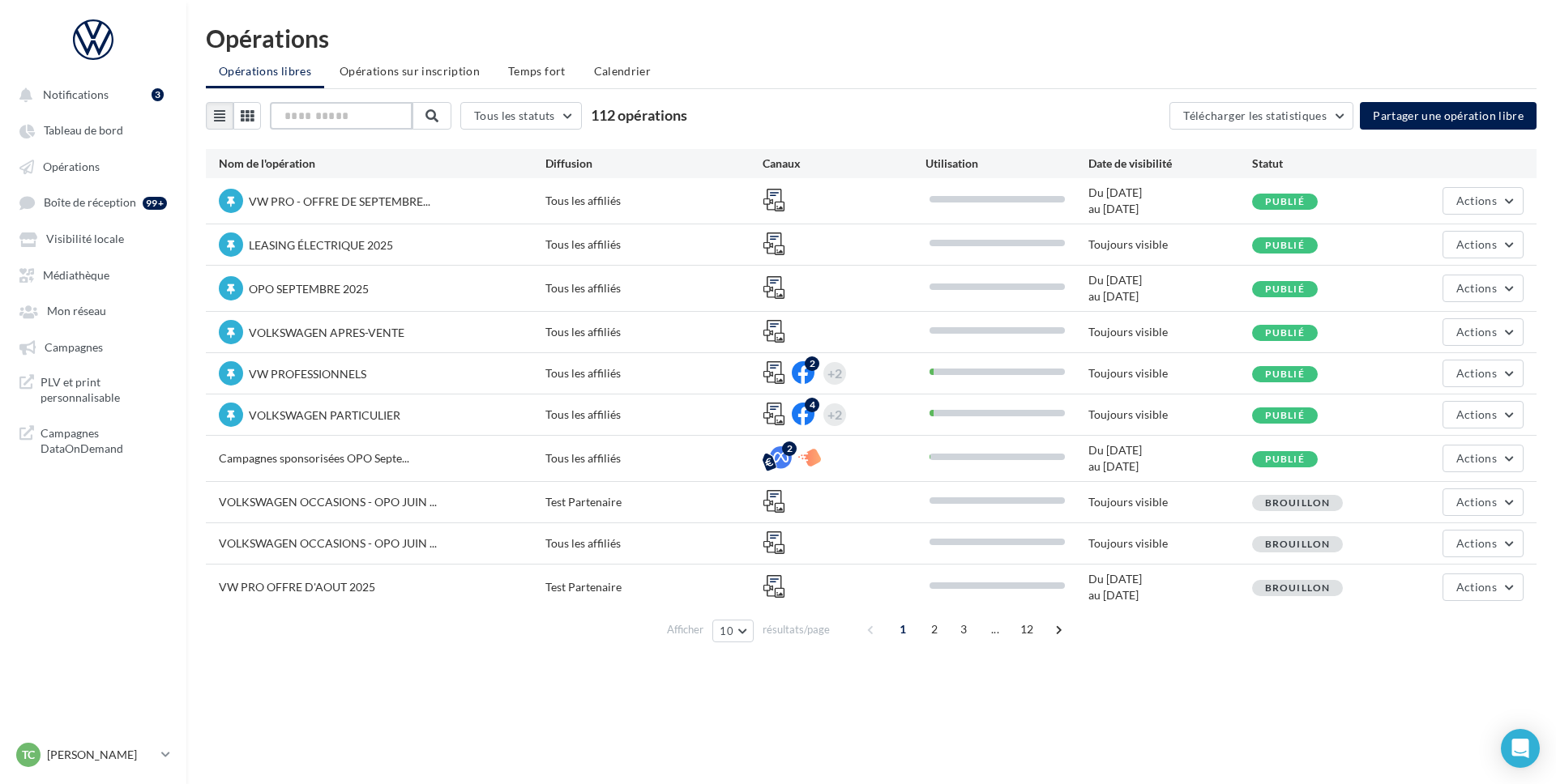
click at [334, 114] on input "text" at bounding box center [341, 116] width 143 height 28
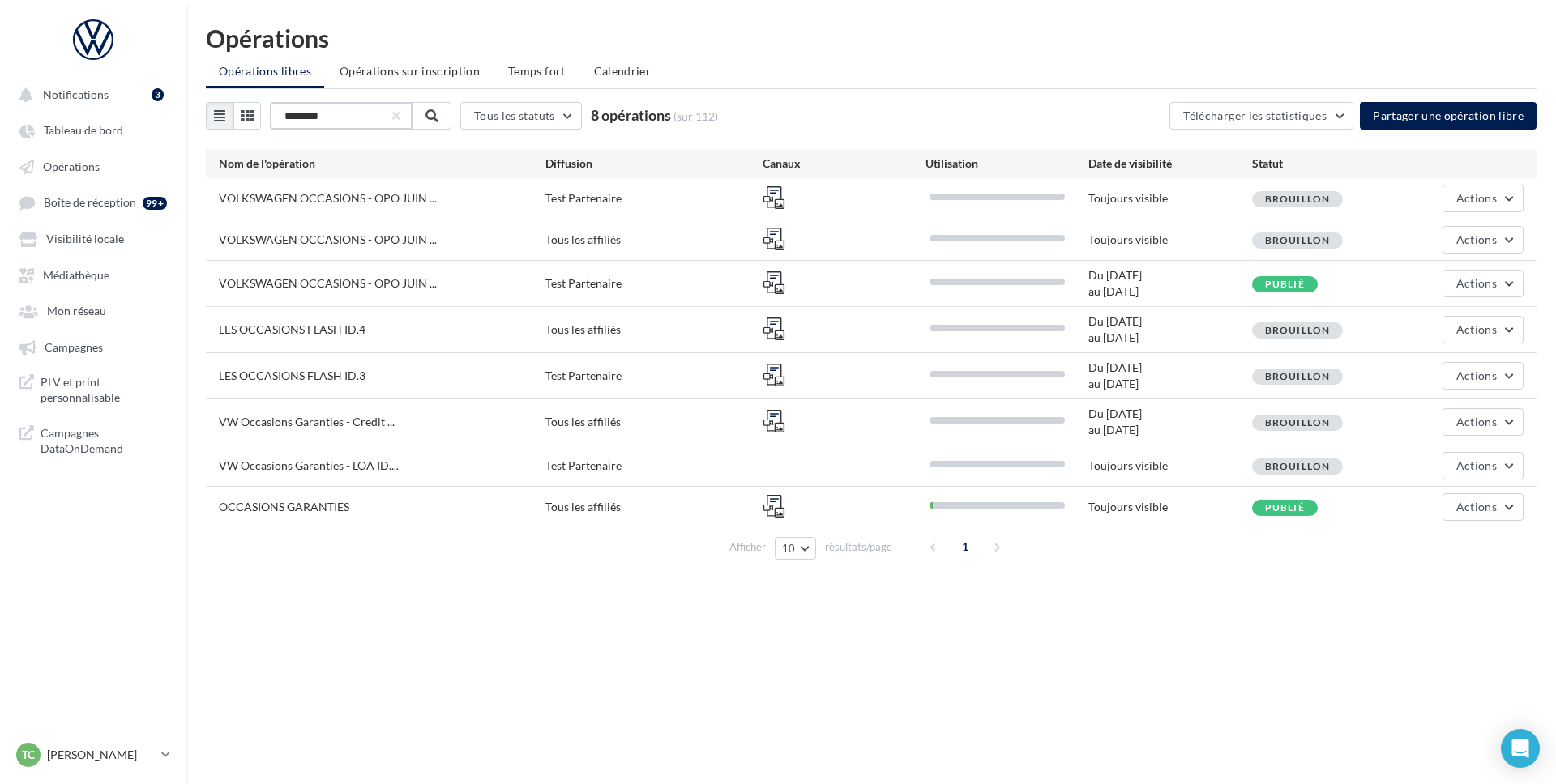
type input "********"
click at [254, 514] on div "OCCASIONS GARANTIES" at bounding box center [283, 507] width 130 height 16
click at [102, 738] on nav "Notifications 3 Tableau de bord Opérations" at bounding box center [93, 392] width 186 height 784
click at [98, 744] on div "TC Thomas CREMIER thomas.cremier@ddb.fr" at bounding box center [85, 756] width 139 height 24
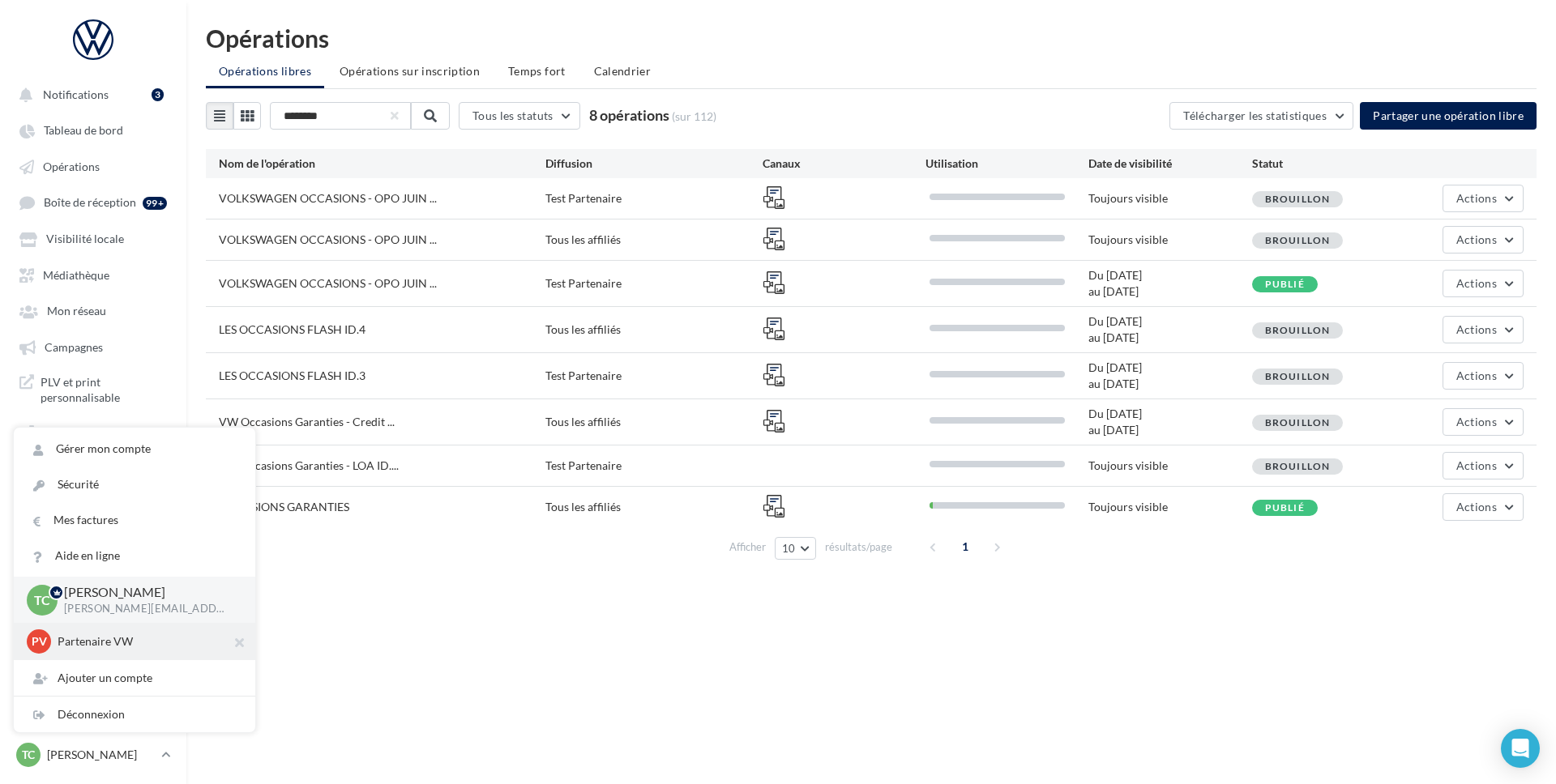
click at [74, 638] on p "Partenaire VW" at bounding box center [146, 642] width 178 height 16
